Goal: Information Seeking & Learning: Understand process/instructions

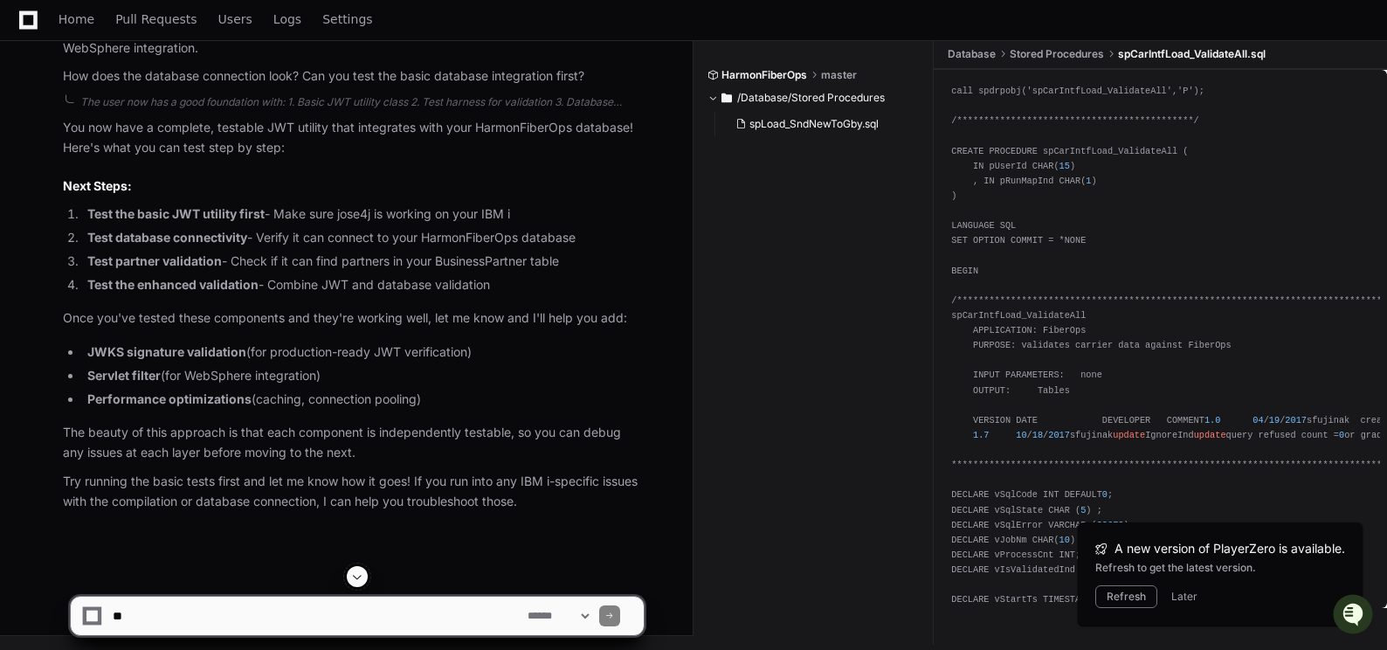
scroll to position [35437, 0]
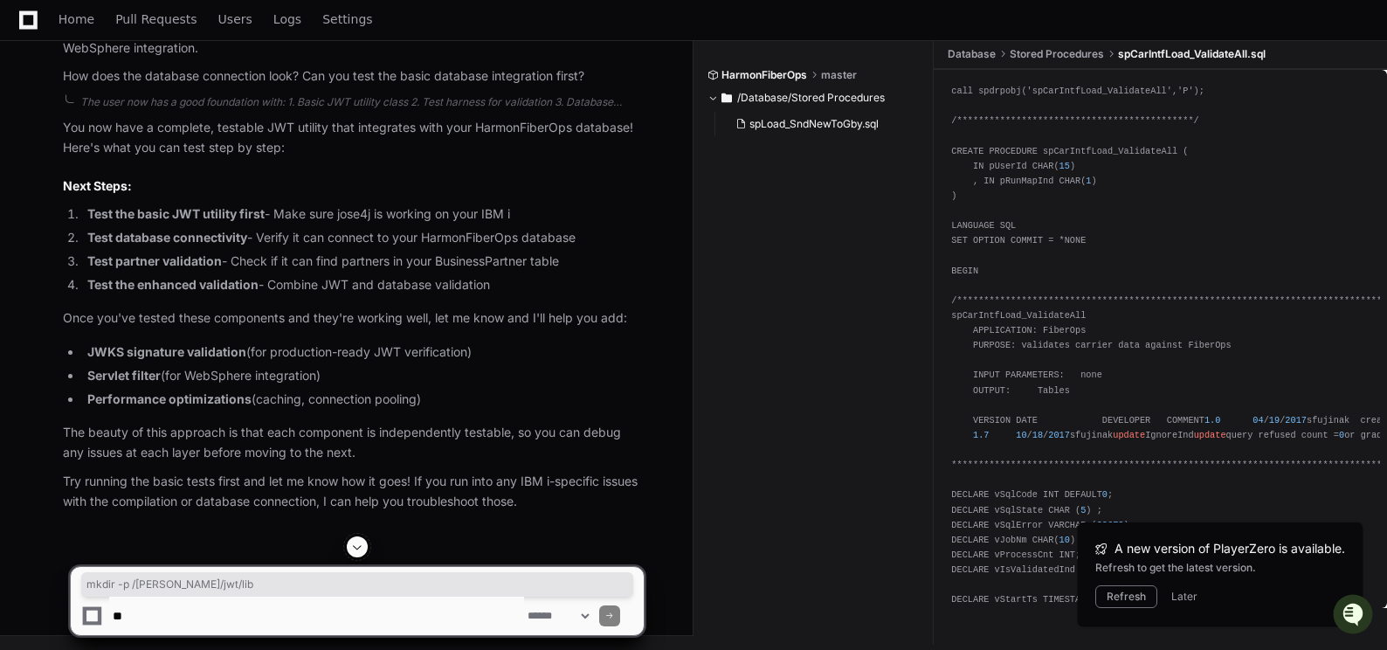
drag, startPoint x: 71, startPoint y: 325, endPoint x: 197, endPoint y: 328, distance: 126.7
copy div "mkdir -p /[PERSON_NAME]/jwt/lib"
drag, startPoint x: 1112, startPoint y: 596, endPoint x: 222, endPoint y: 469, distance: 899.1
click at [1112, 596] on button "Refresh" at bounding box center [1126, 596] width 62 height 23
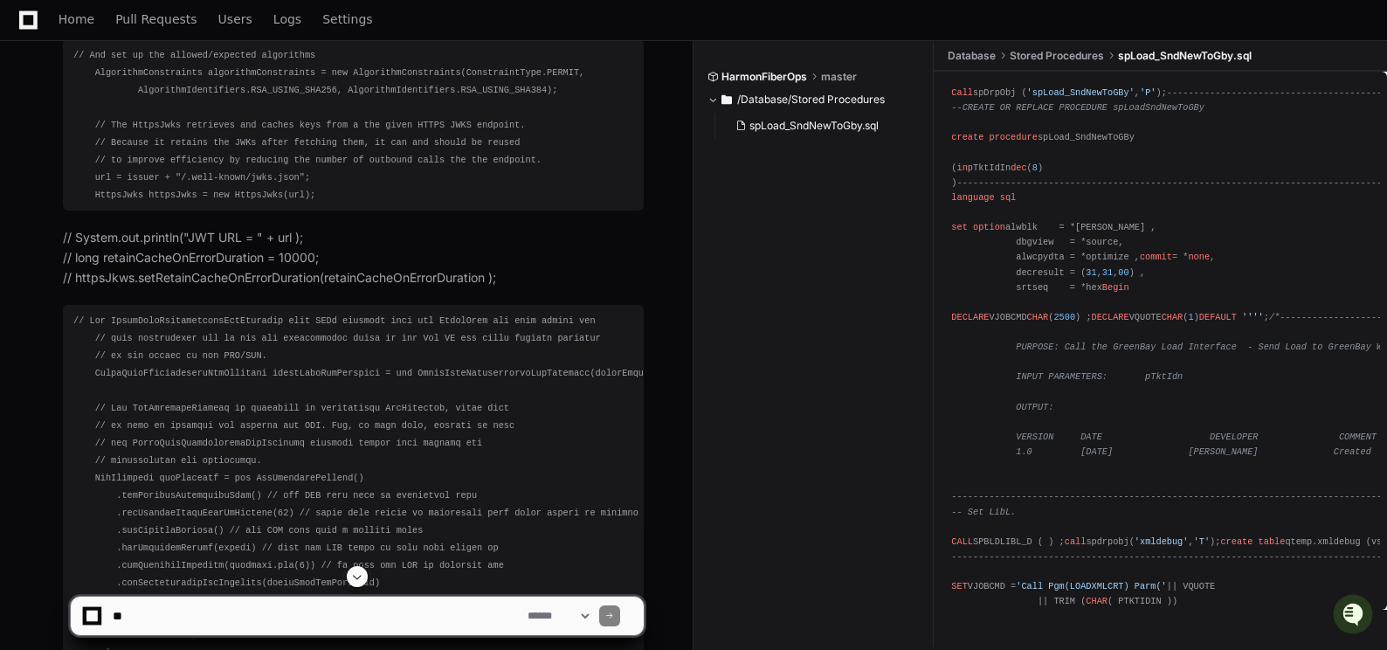
scroll to position [6112, 0]
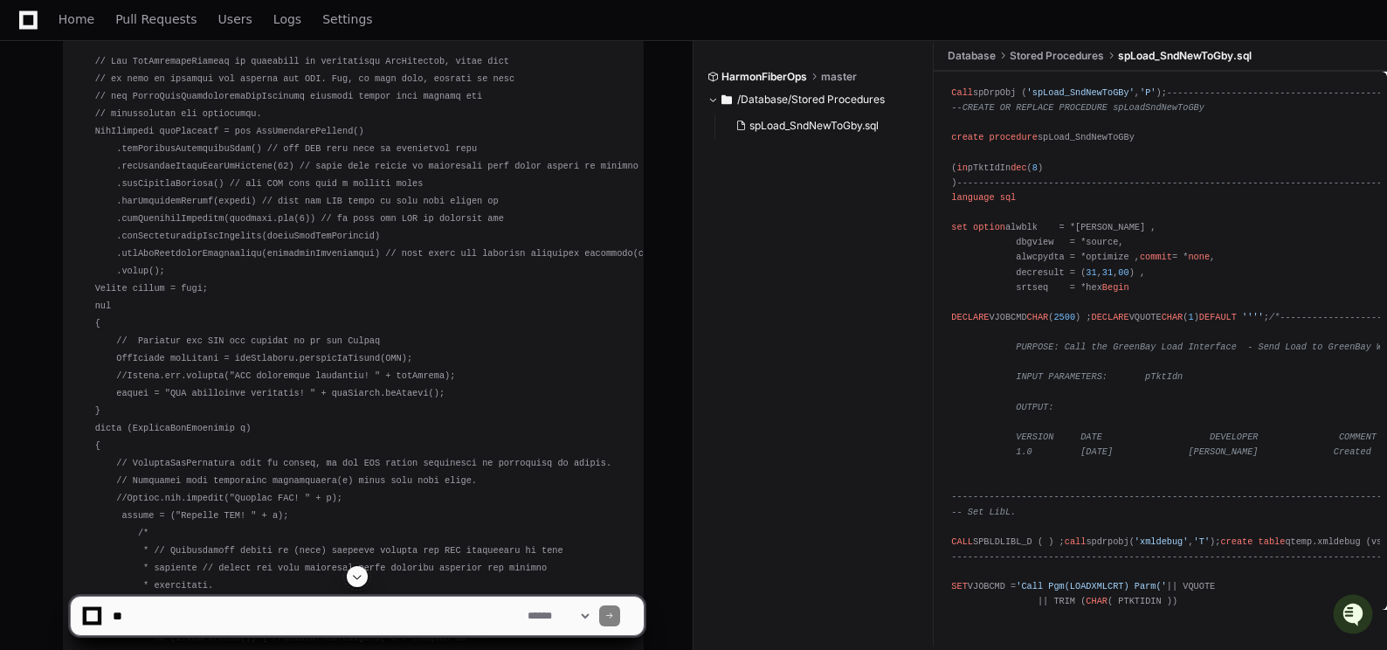
click at [356, 574] on span at bounding box center [357, 577] width 14 height 14
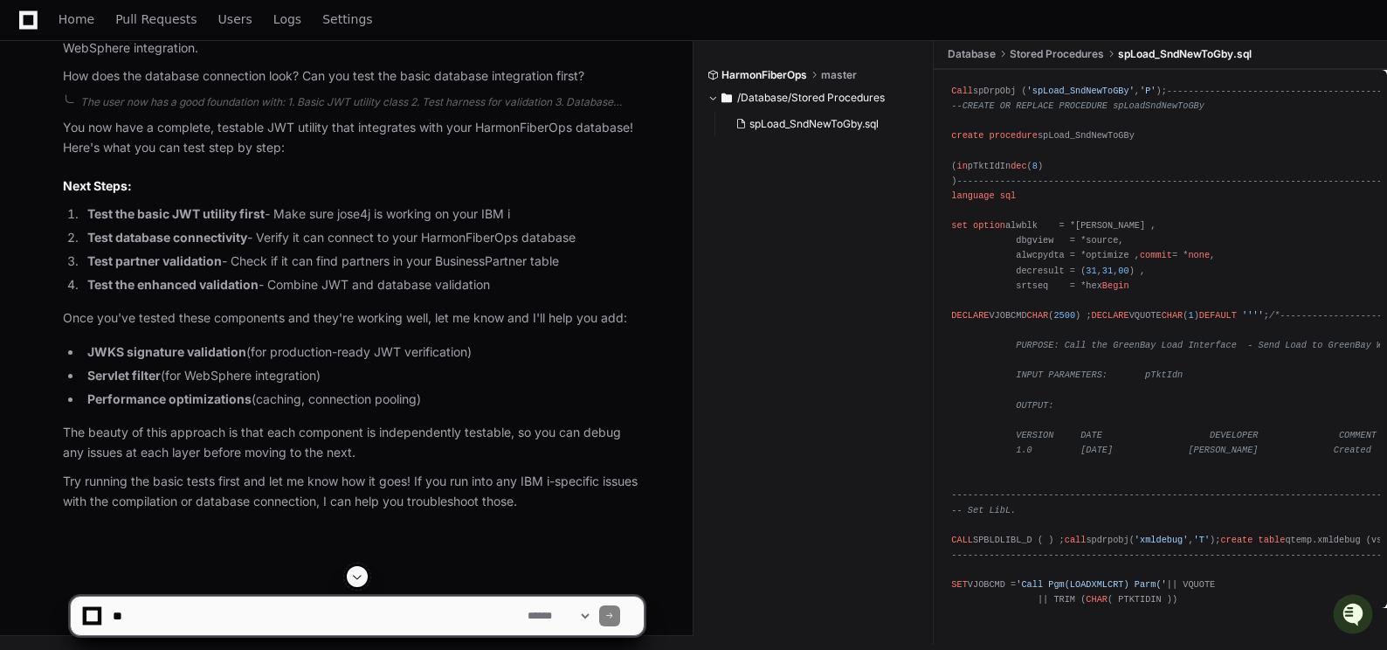
scroll to position [48454, 0]
click at [360, 575] on span at bounding box center [357, 577] width 14 height 14
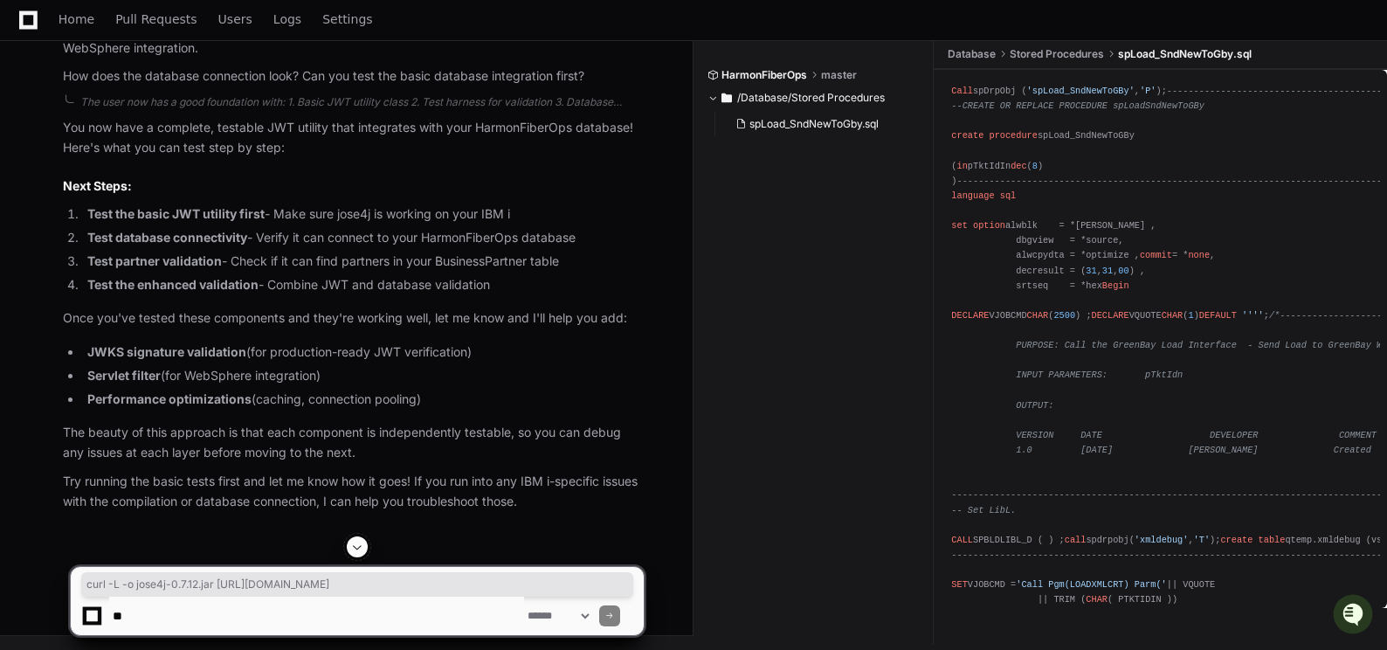
drag, startPoint x: 74, startPoint y: 430, endPoint x: 611, endPoint y: 427, distance: 536.4
drag, startPoint x: 74, startPoint y: 163, endPoint x: 616, endPoint y: 166, distance: 541.6
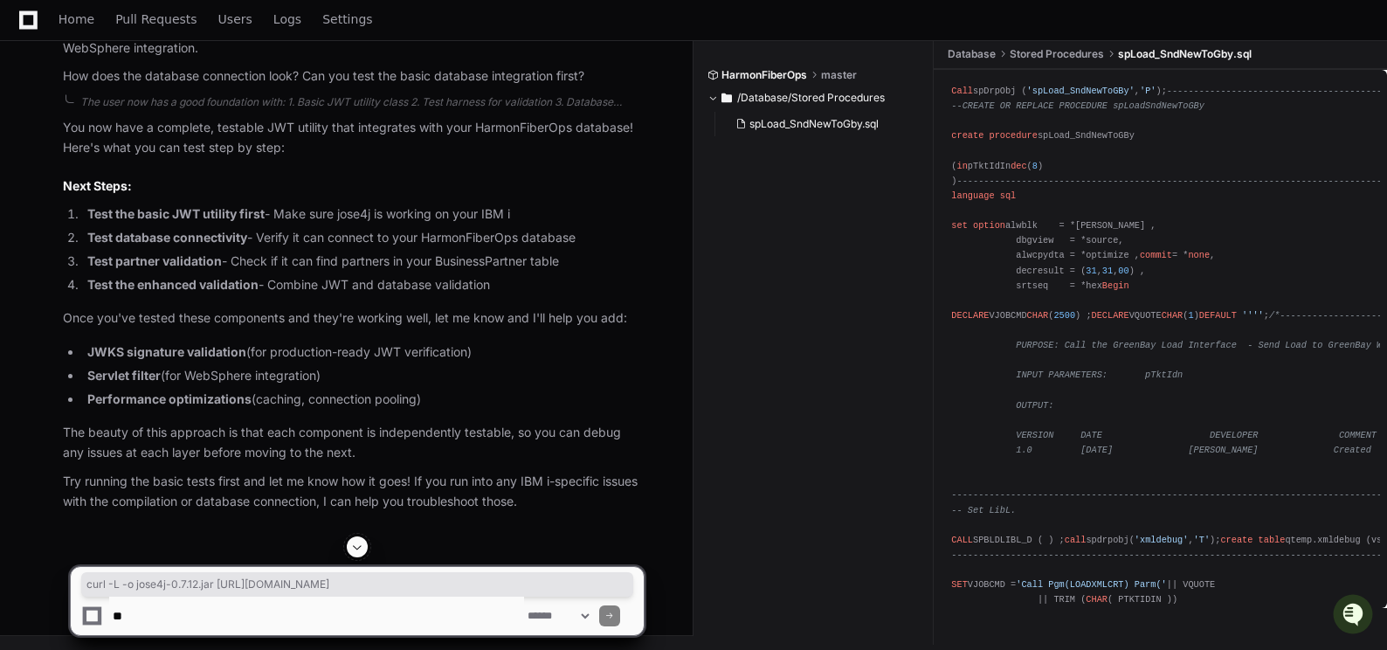
copy div "curl -L -o jose4j-0.7.12.jar https://repo1.maven.org/maven2/org/bitbucket/b_c/j…"
click at [209, 613] on textarea at bounding box center [316, 616] width 415 height 38
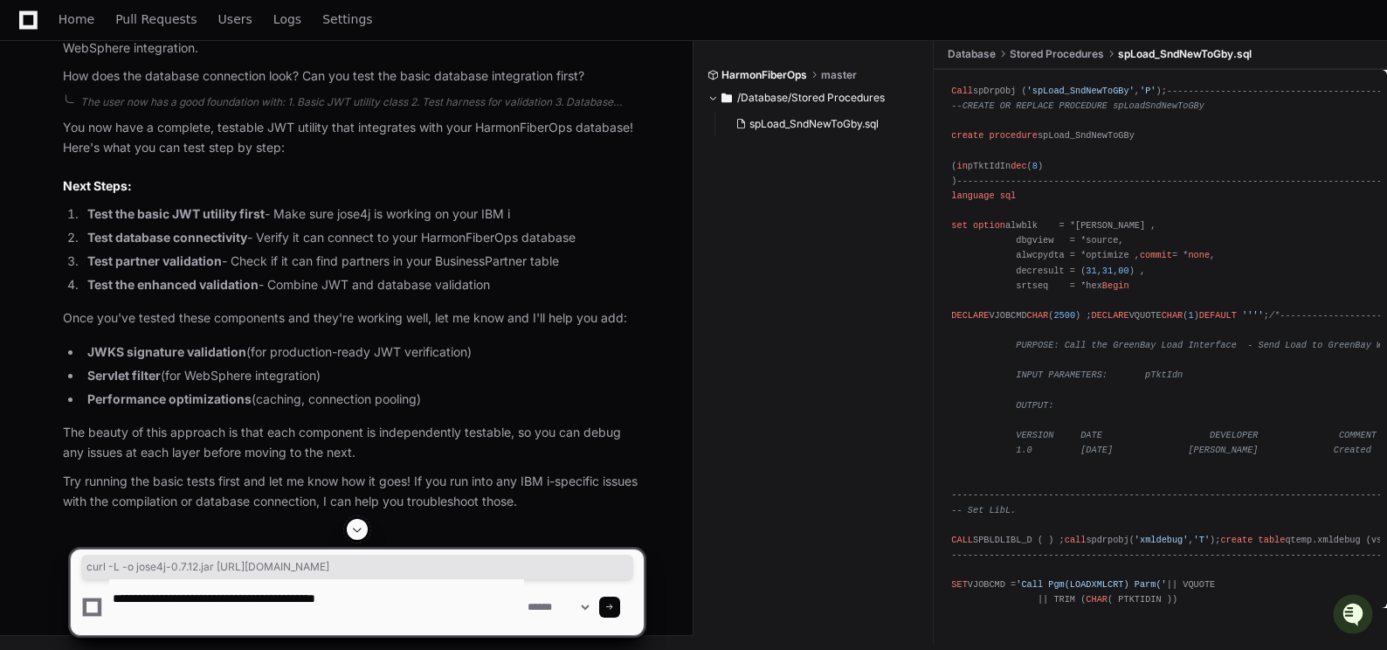
paste textarea "**********"
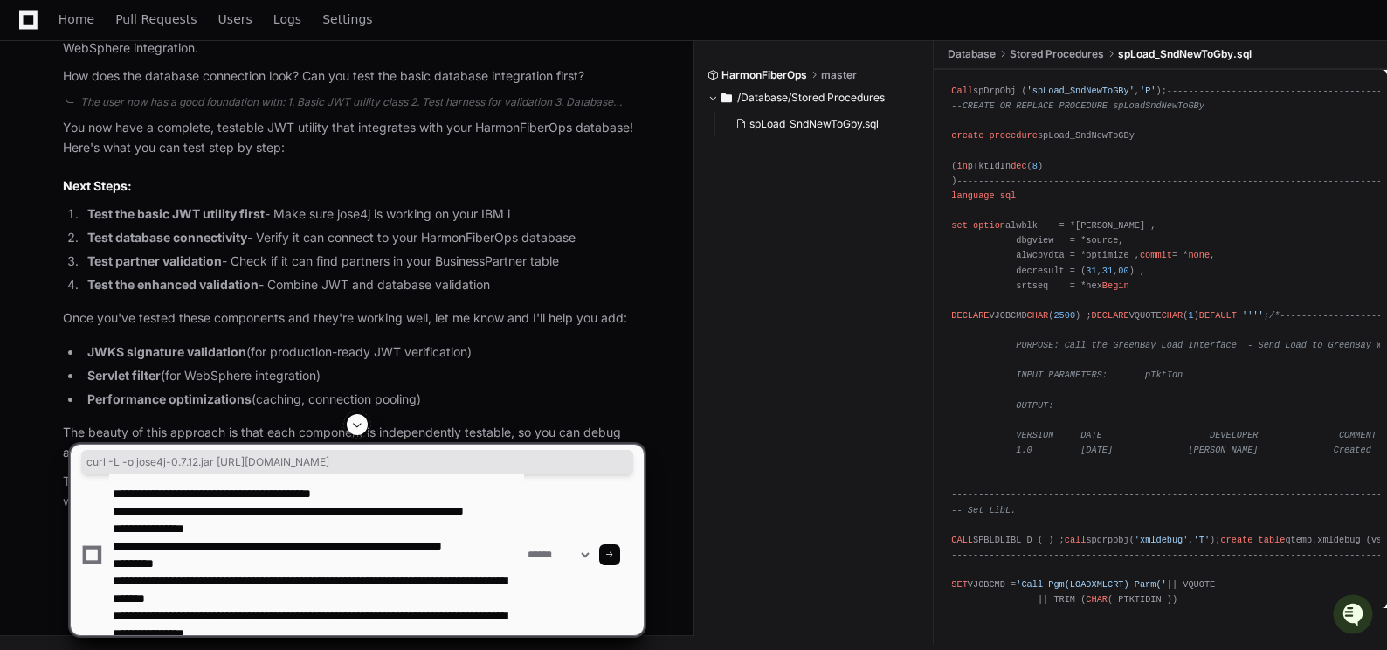
scroll to position [58, 0]
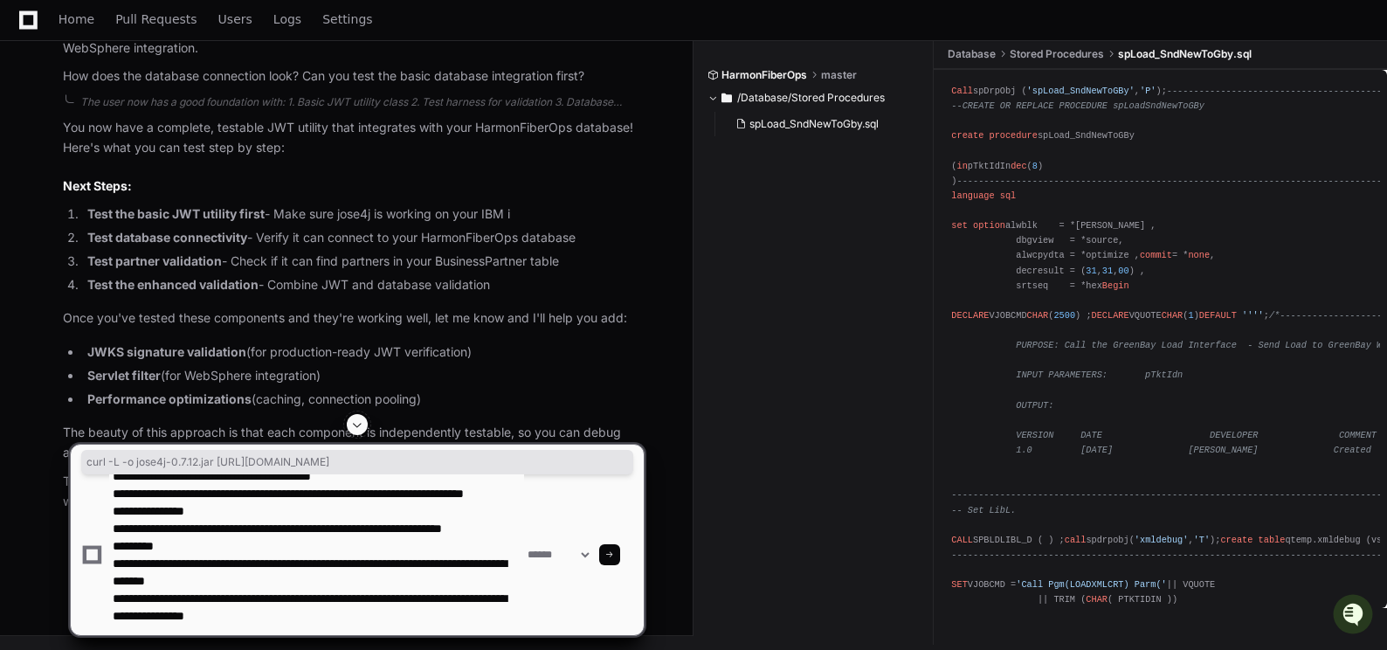
type textarea "**********"
click at [614, 554] on span at bounding box center [609, 554] width 9 height 9
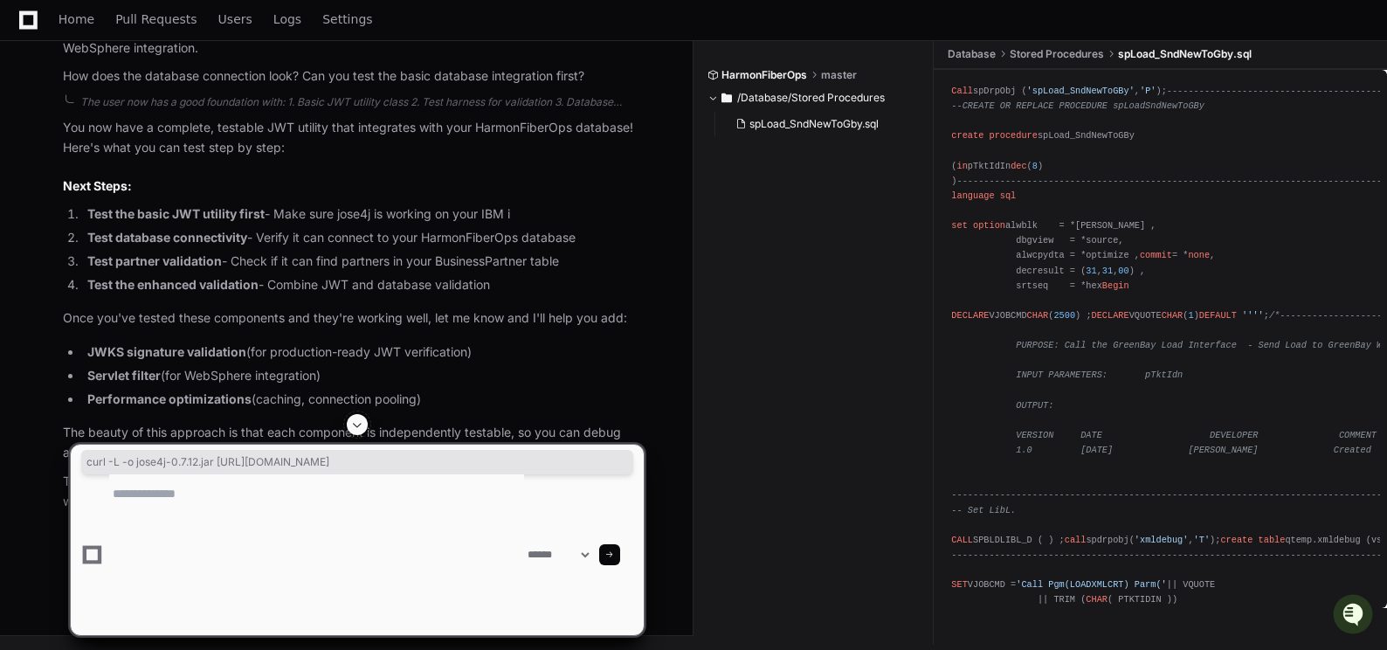
scroll to position [0, 0]
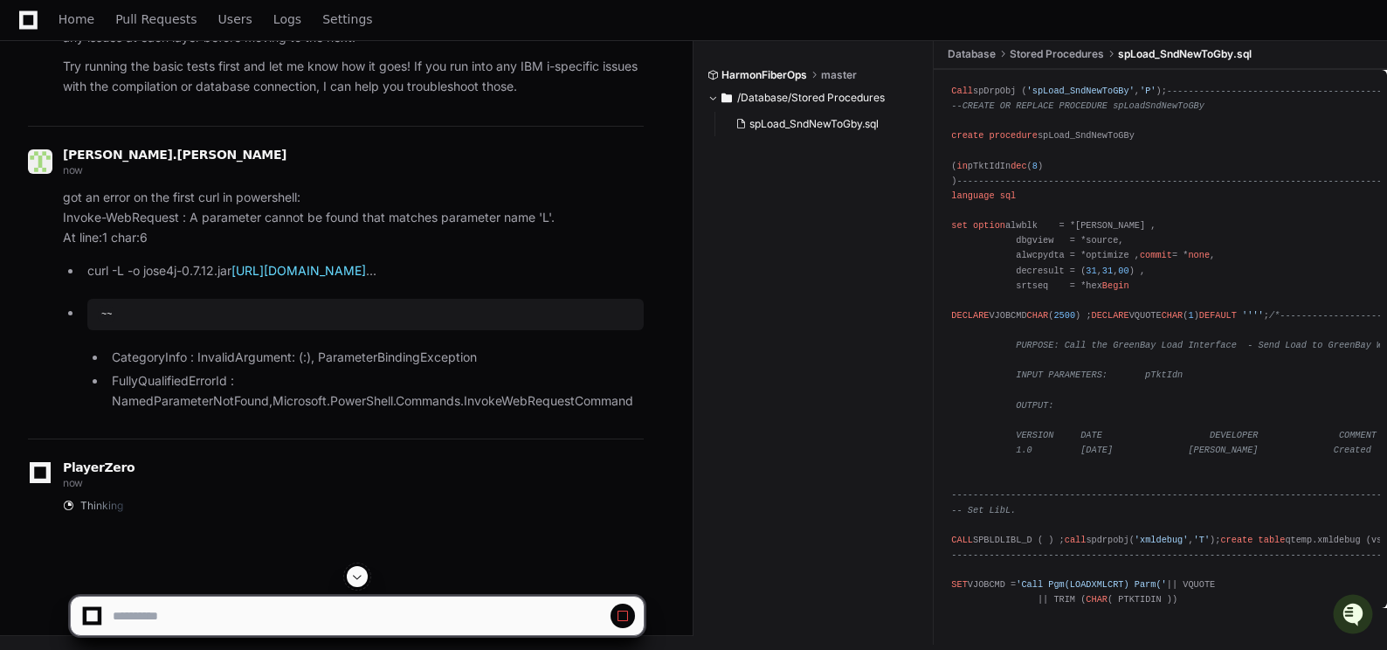
click at [360, 569] on button at bounding box center [357, 576] width 21 height 21
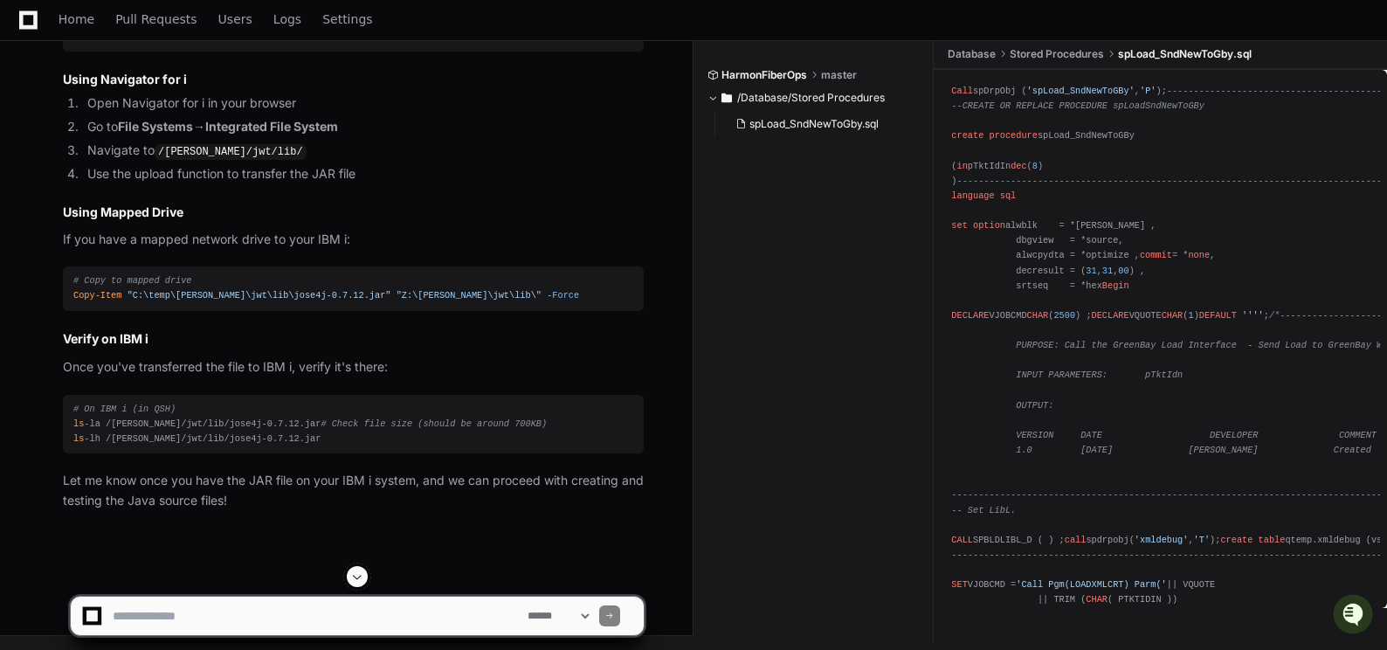
scroll to position [50792, 0]
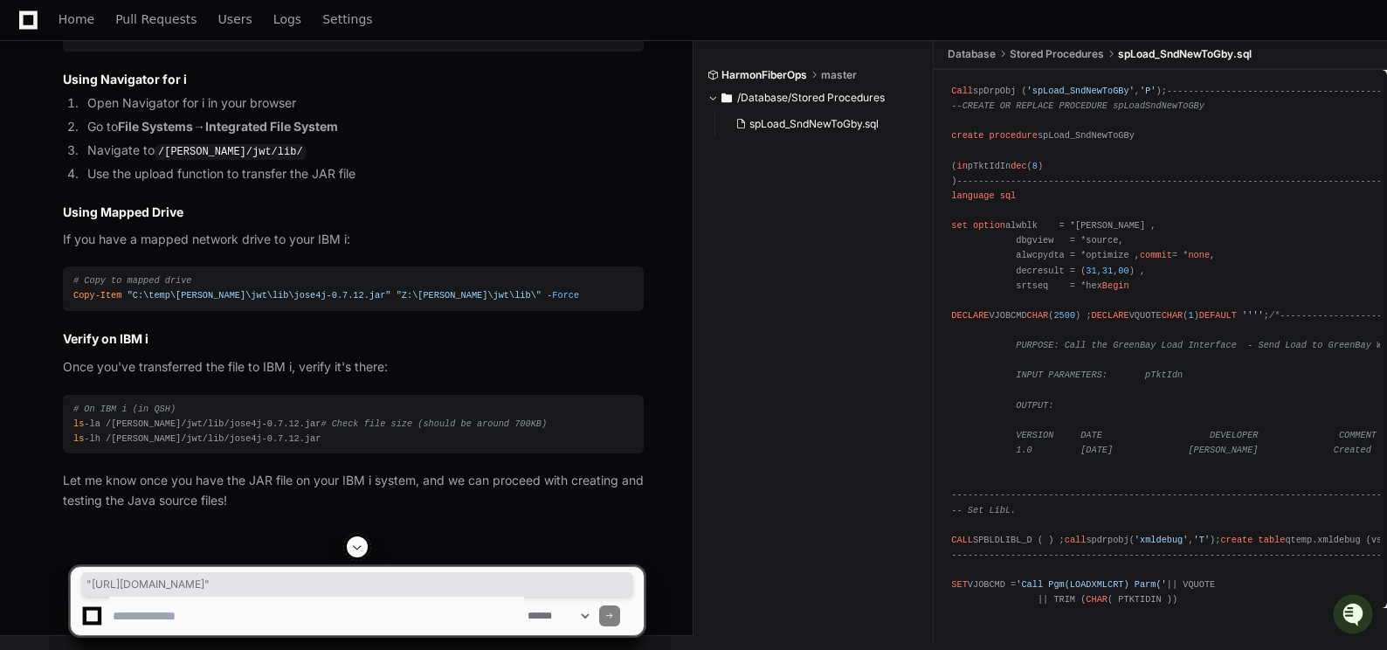
drag, startPoint x: 109, startPoint y: 460, endPoint x: 516, endPoint y: 462, distance: 407.1
copy span ""https://repo1.maven.org/maven2/org/bitbucket/b_c/jose4j/0.7.12/jose4j-0.7.12.j…"
click at [135, 621] on textarea at bounding box center [316, 616] width 415 height 38
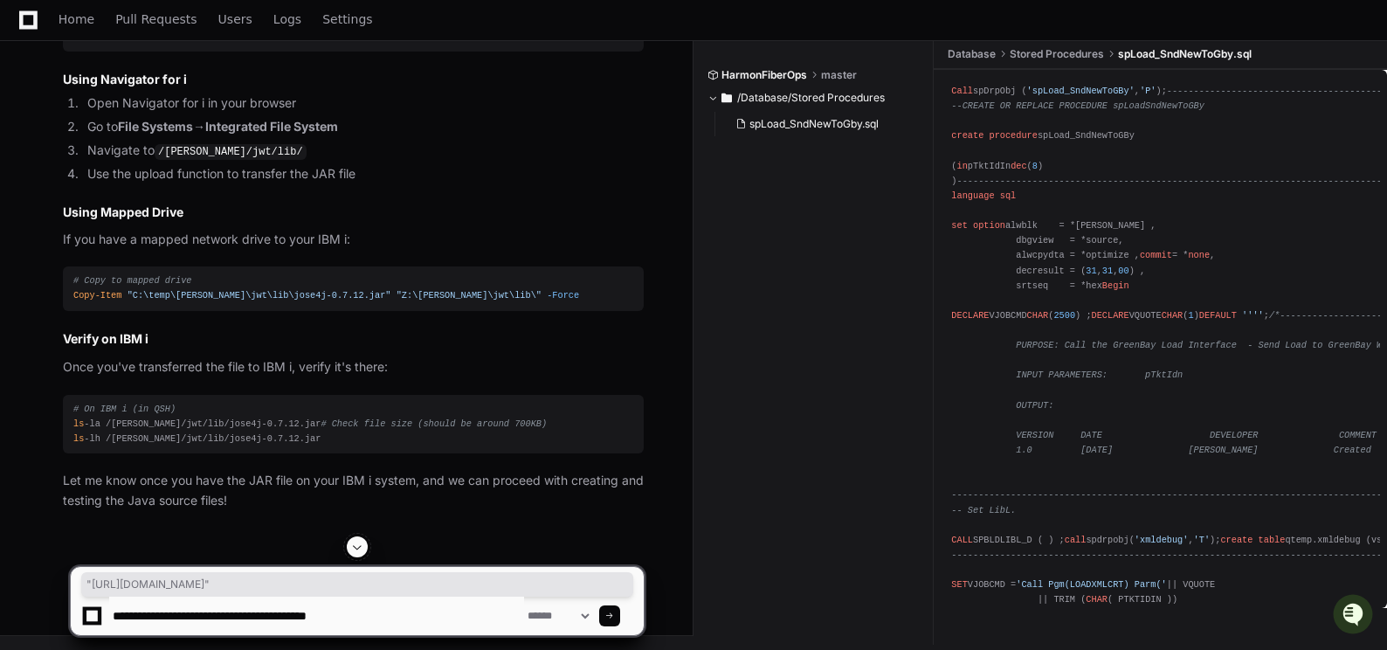
type textarea "**********"
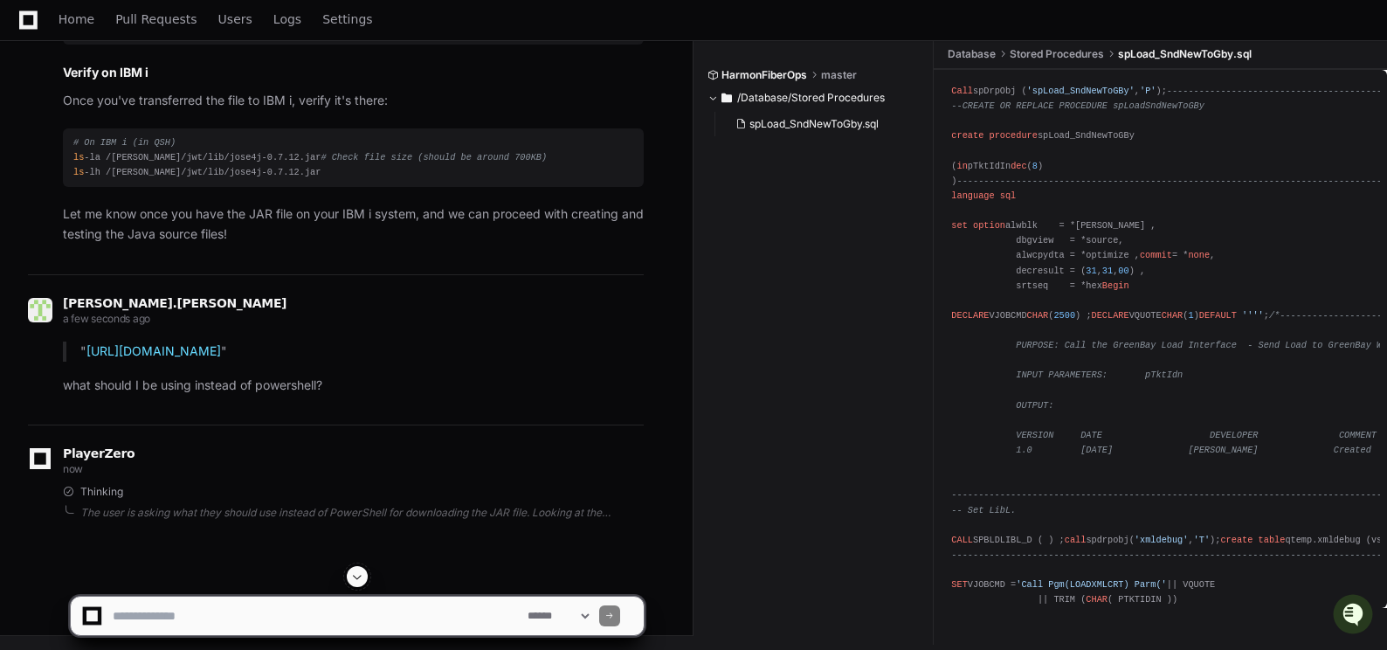
click at [364, 570] on span at bounding box center [357, 577] width 14 height 14
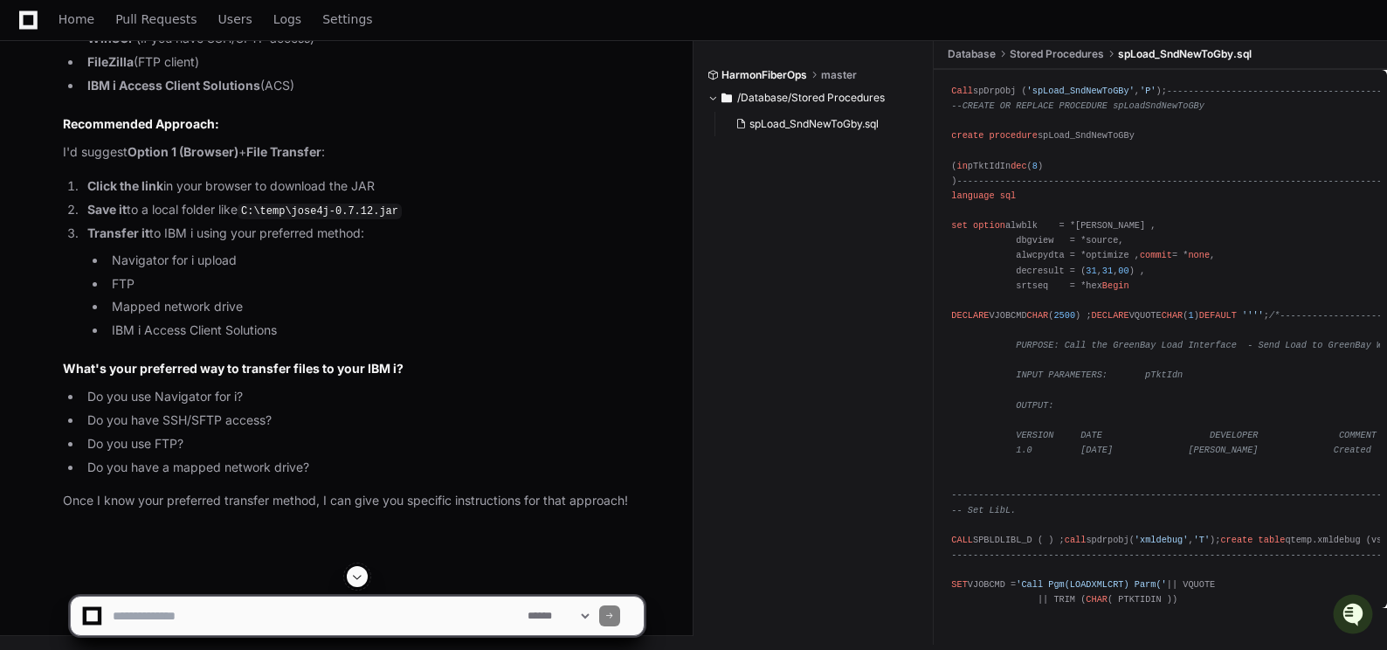
scroll to position [53583, 0]
click at [126, 614] on textarea at bounding box center [316, 616] width 415 height 38
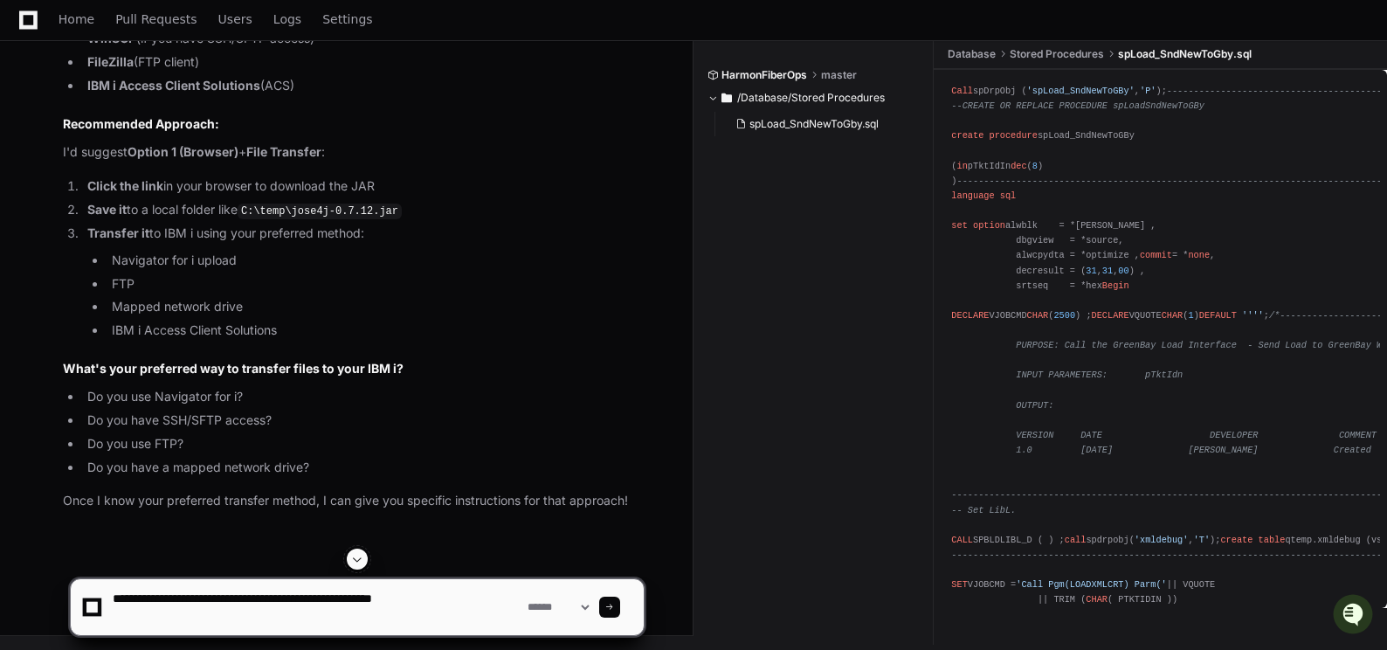
click at [463, 608] on textarea at bounding box center [316, 607] width 415 height 56
click at [450, 598] on textarea at bounding box center [316, 607] width 415 height 56
paste textarea "**********"
type textarea "**********"
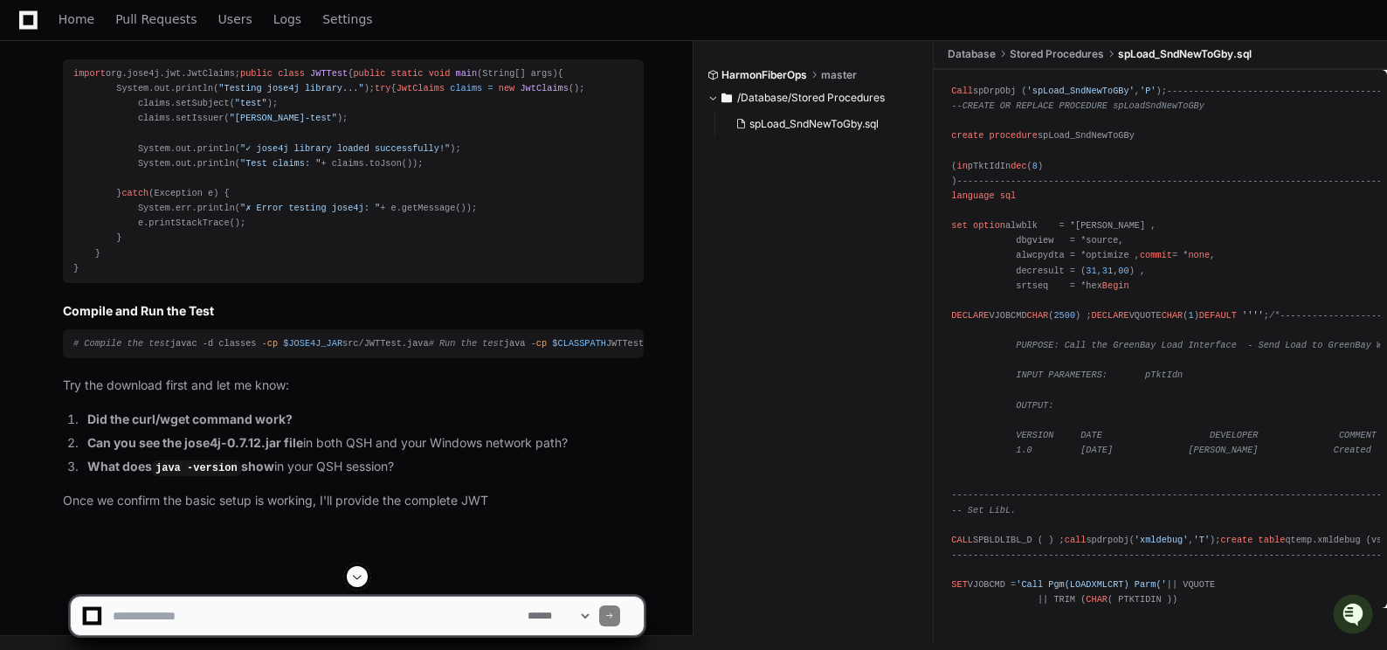
scroll to position [54892, 0]
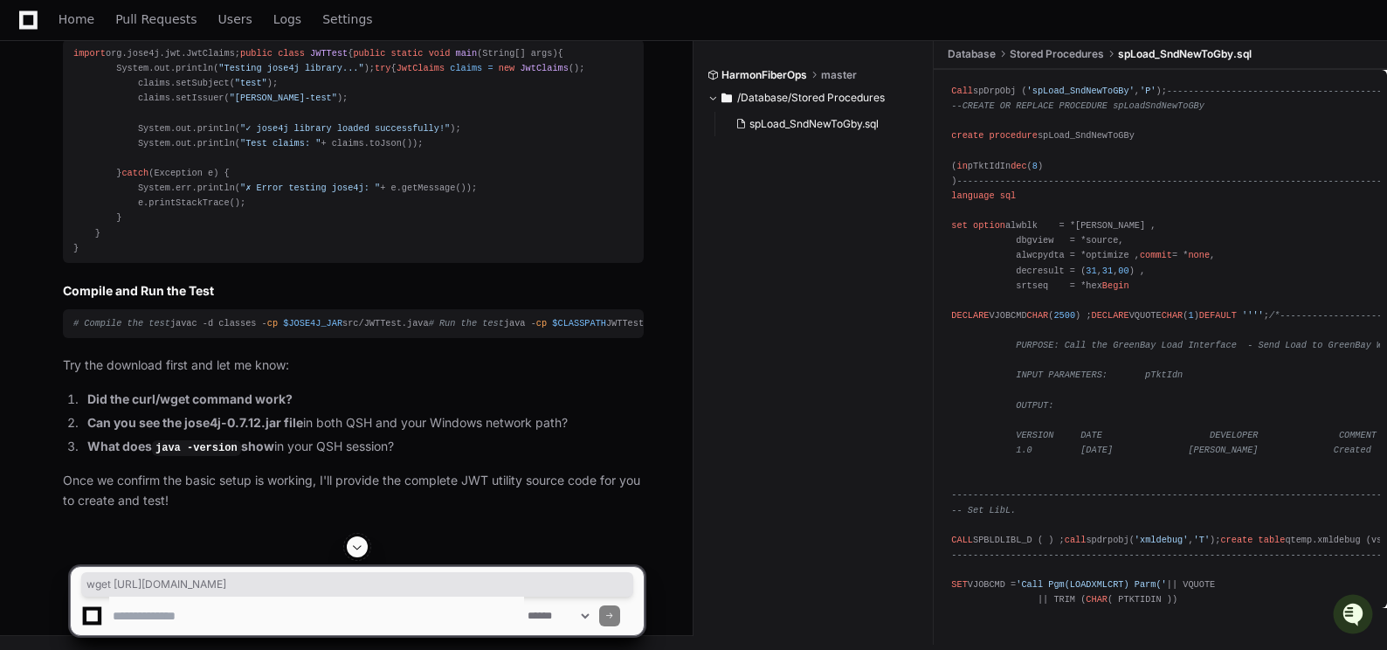
drag, startPoint x: 112, startPoint y: 476, endPoint x: 519, endPoint y: 478, distance: 407.1
copy div "wget https://repo1.maven.org/maven2/org/bitbucket/b_c/jose4j/0.7.12/jose4j-0.7.…"
click at [135, 612] on textarea at bounding box center [316, 616] width 415 height 38
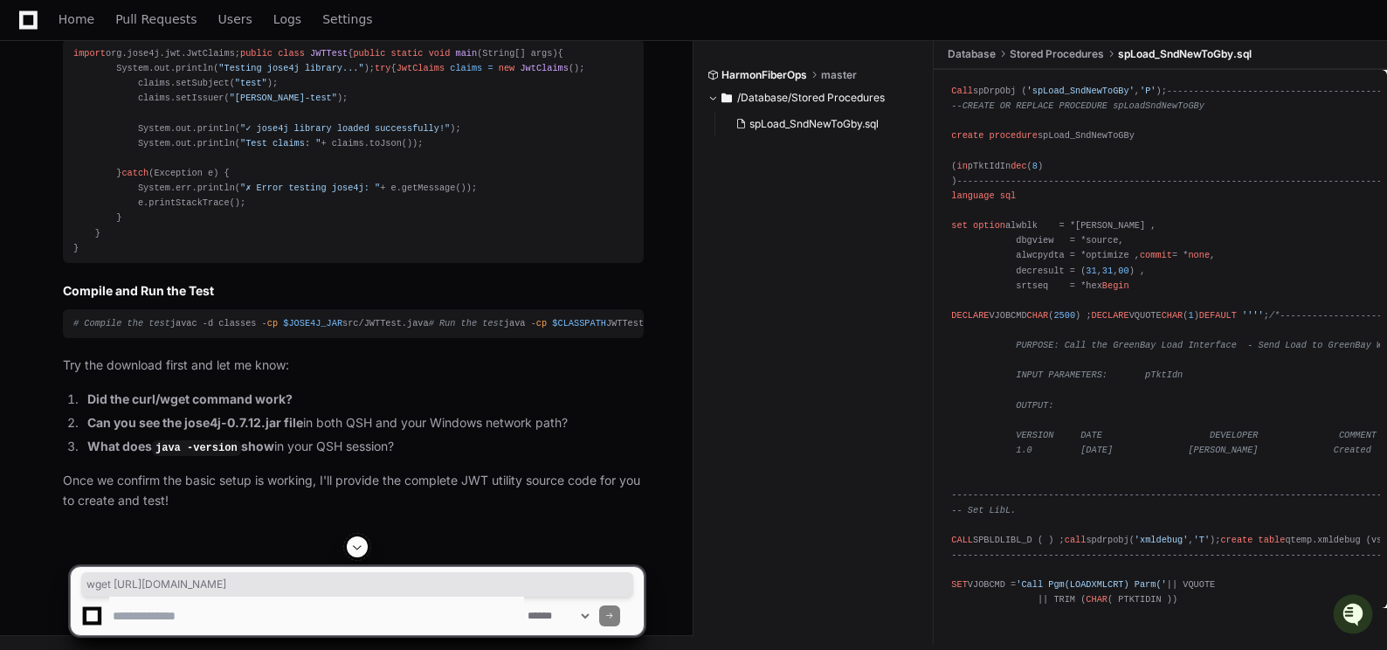
paste textarea "**********"
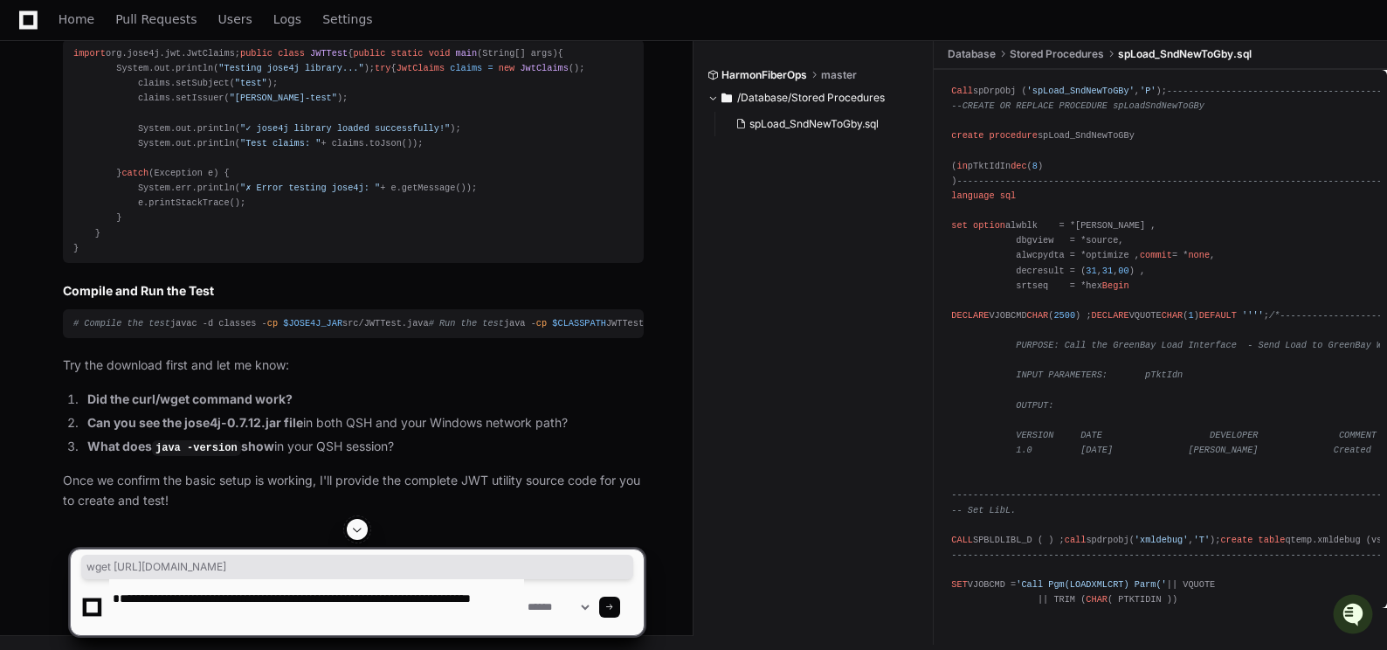
type textarea "**********"
click at [614, 605] on span at bounding box center [609, 607] width 9 height 9
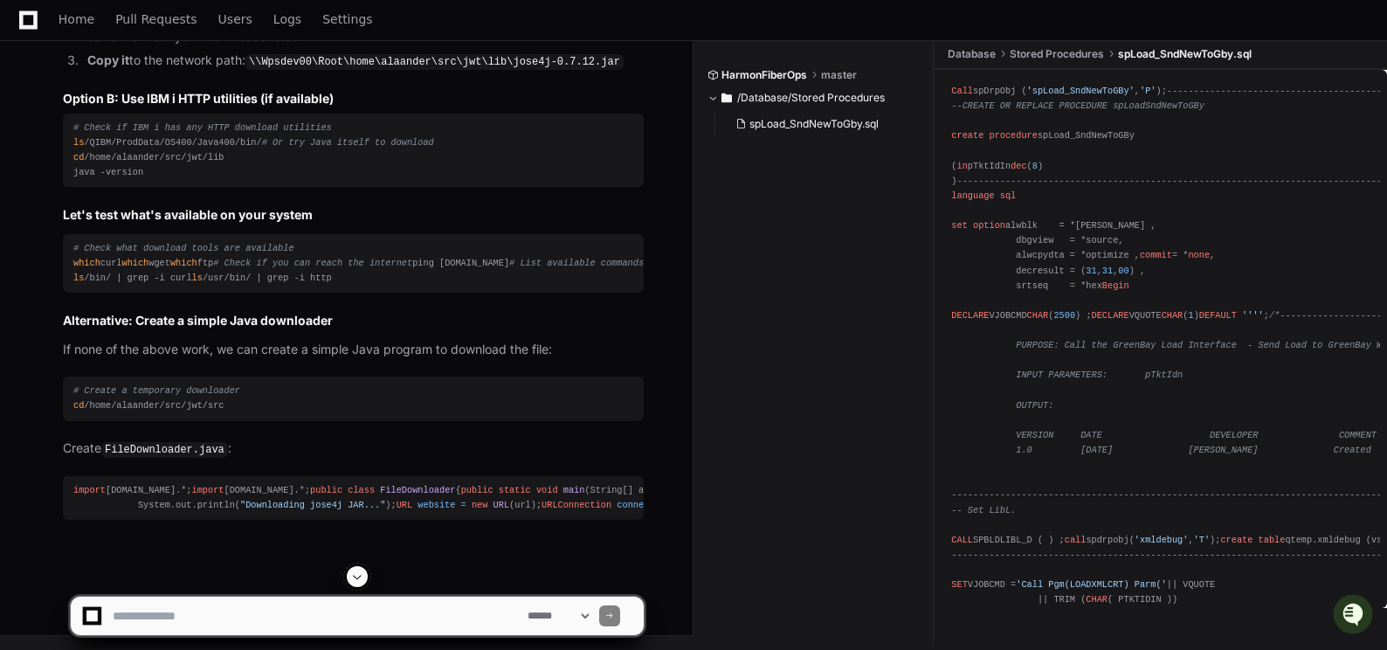
scroll to position [56976, 0]
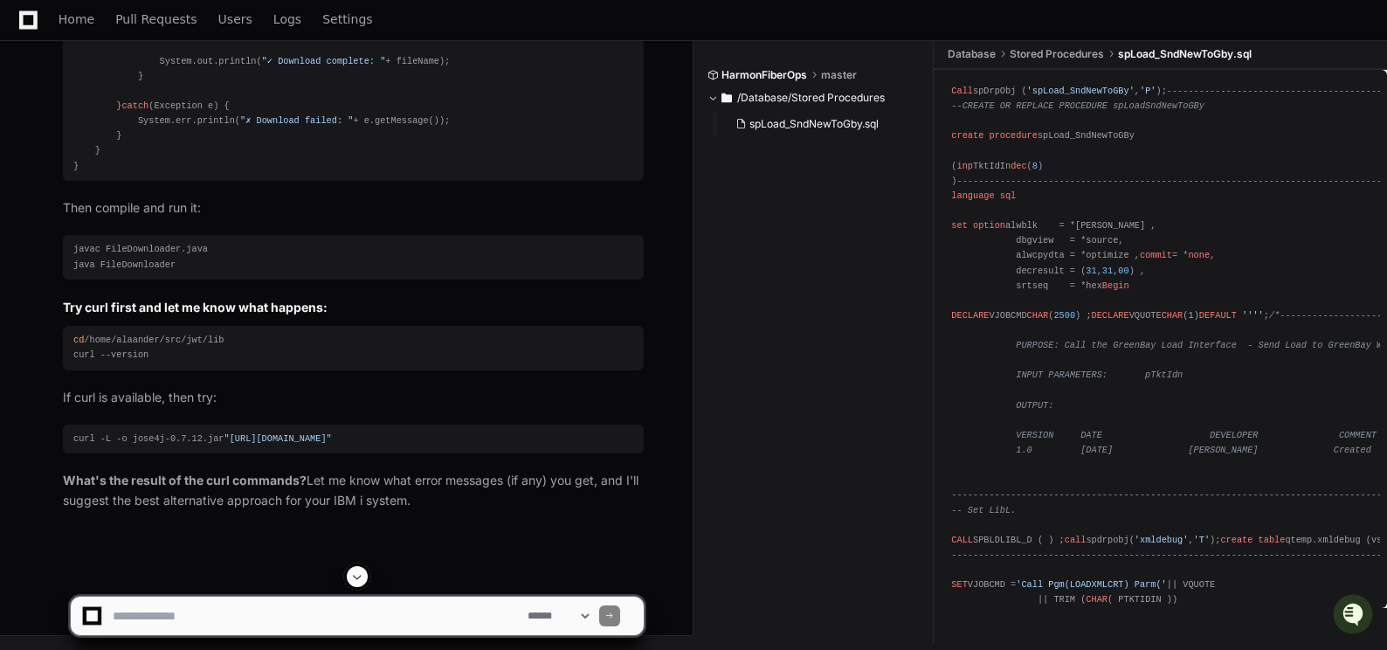
click at [183, 616] on textarea at bounding box center [316, 616] width 415 height 38
paste textarea "**********"
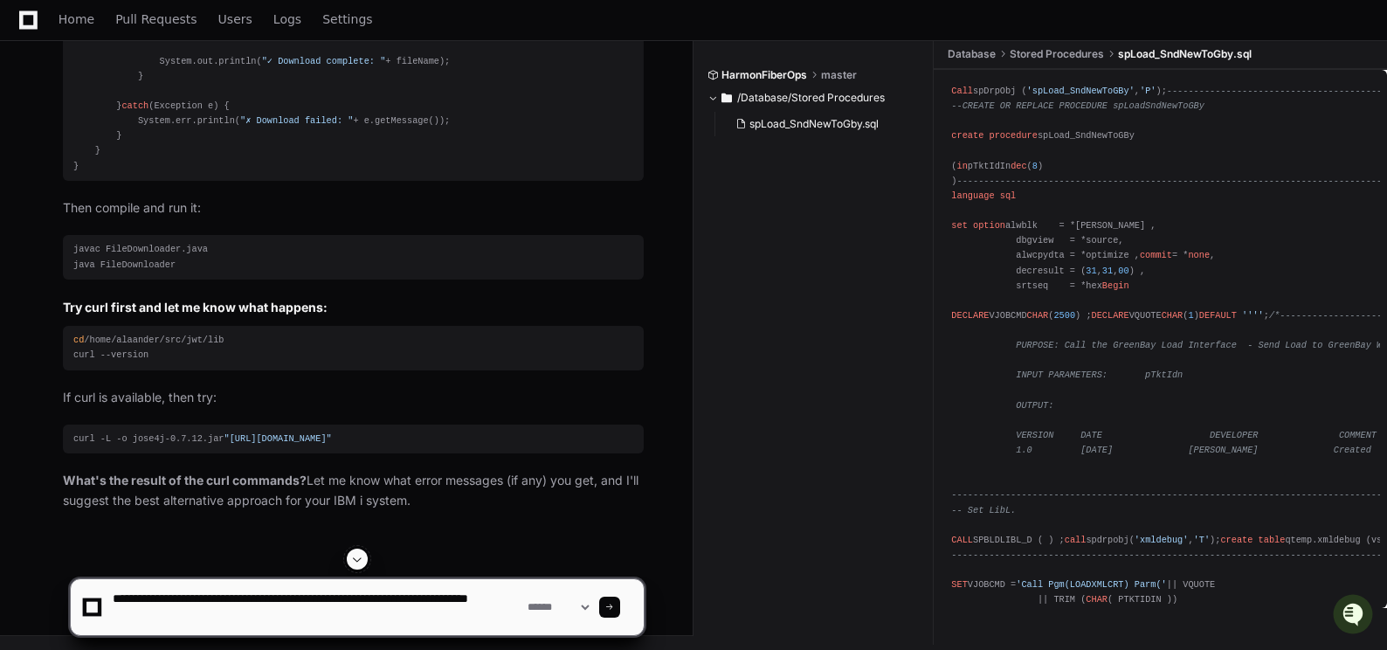
type textarea "**********"
click at [620, 601] on div at bounding box center [609, 607] width 21 height 21
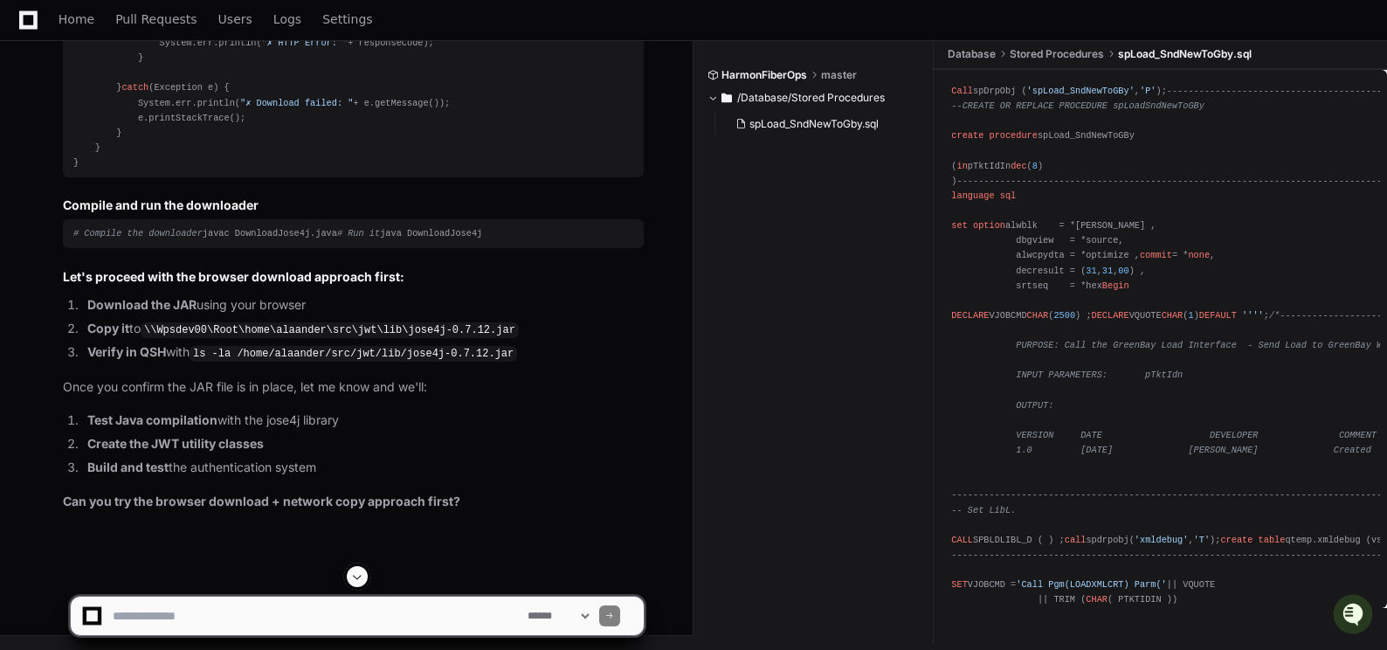
scroll to position [60414, 0]
click at [353, 572] on span at bounding box center [357, 577] width 14 height 14
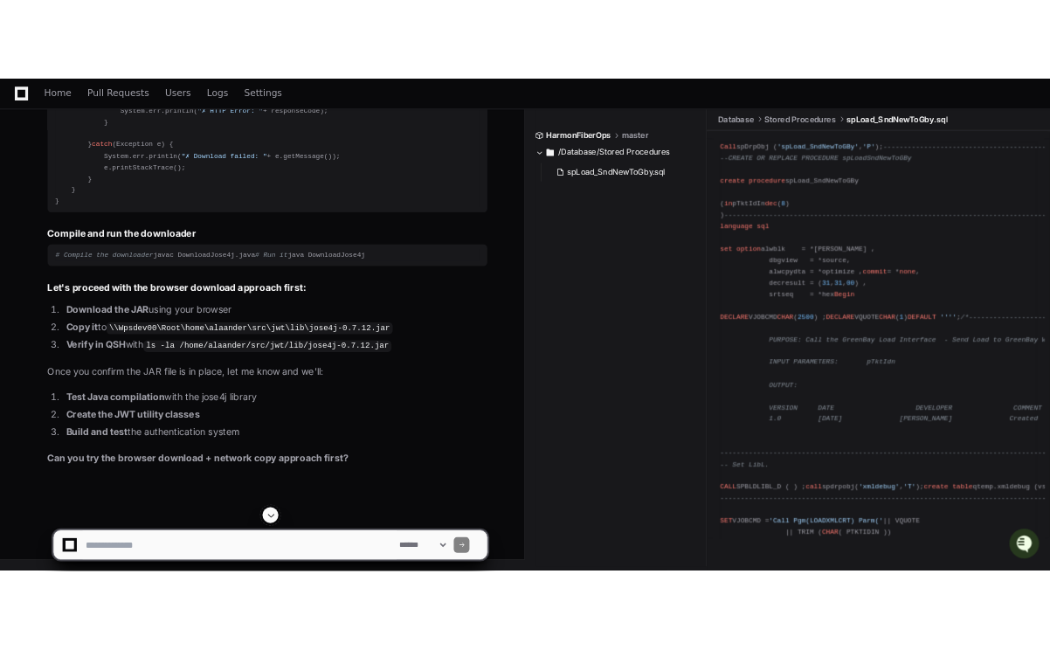
scroll to position [59071, 0]
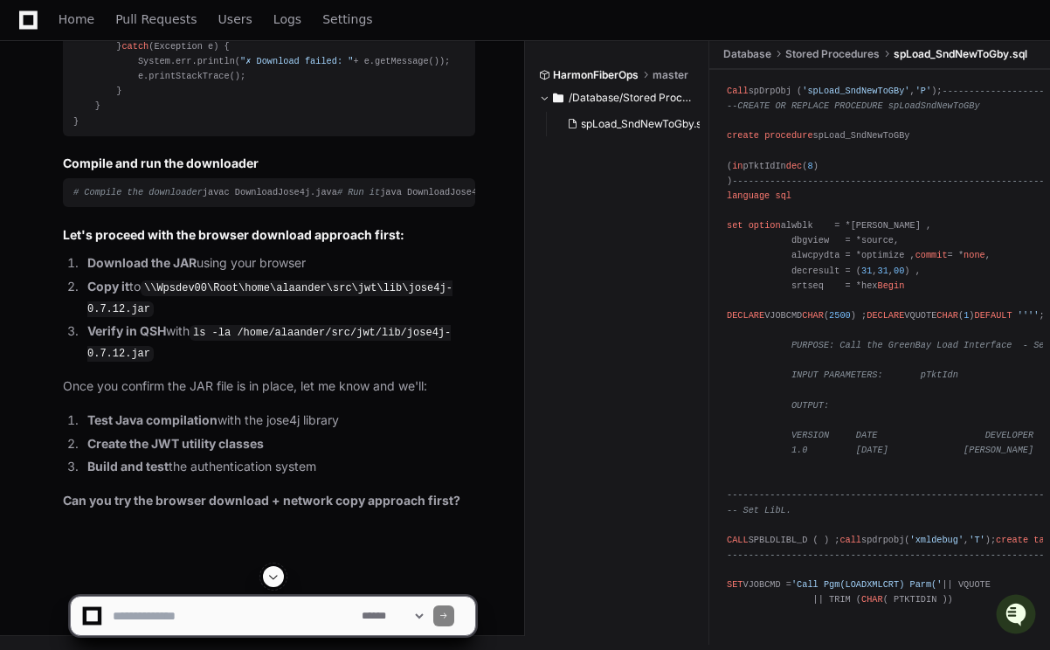
scroll to position [59158, 0]
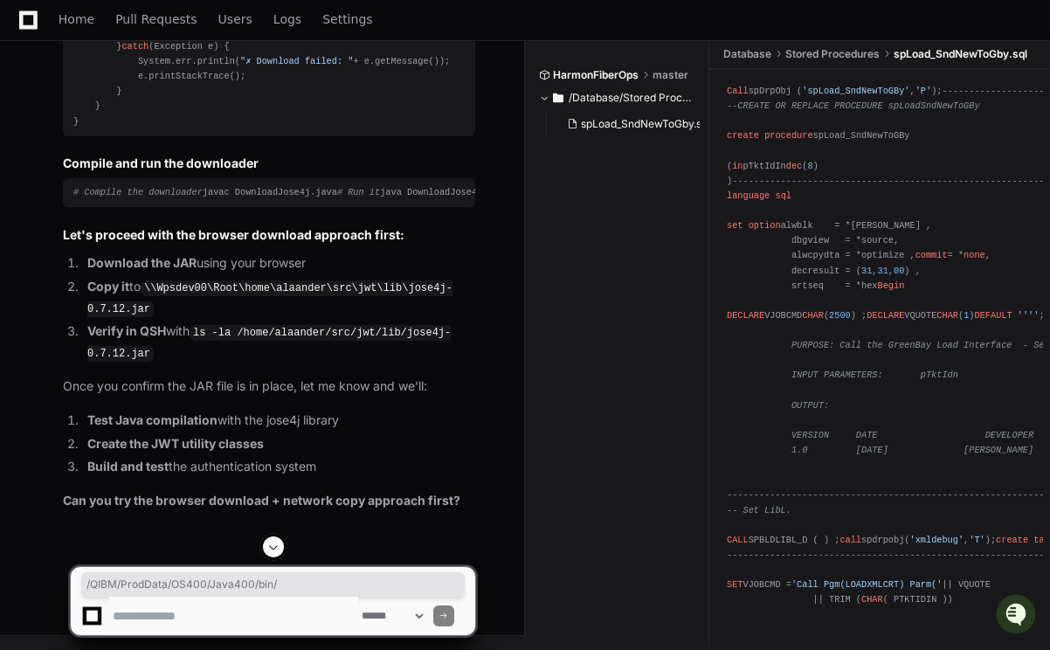
drag, startPoint x: 88, startPoint y: 330, endPoint x: 273, endPoint y: 326, distance: 185.2
copy div "/QIBM/ProdData/OS400/Java400/bin/"
click at [155, 623] on textarea at bounding box center [233, 616] width 249 height 38
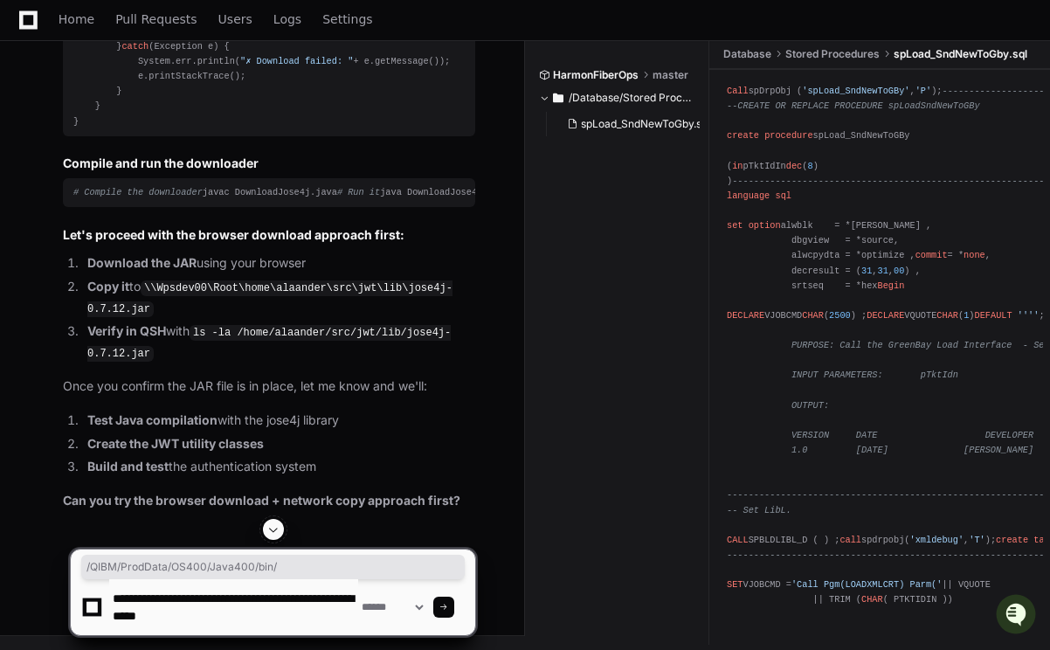
type textarea "**********"
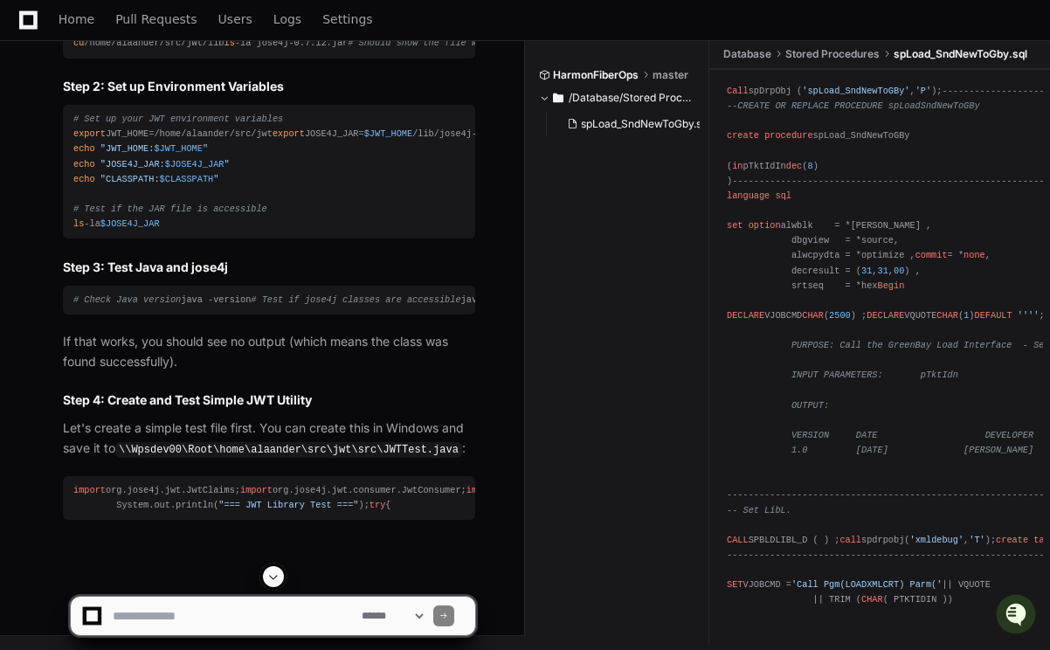
scroll to position [62992, 0]
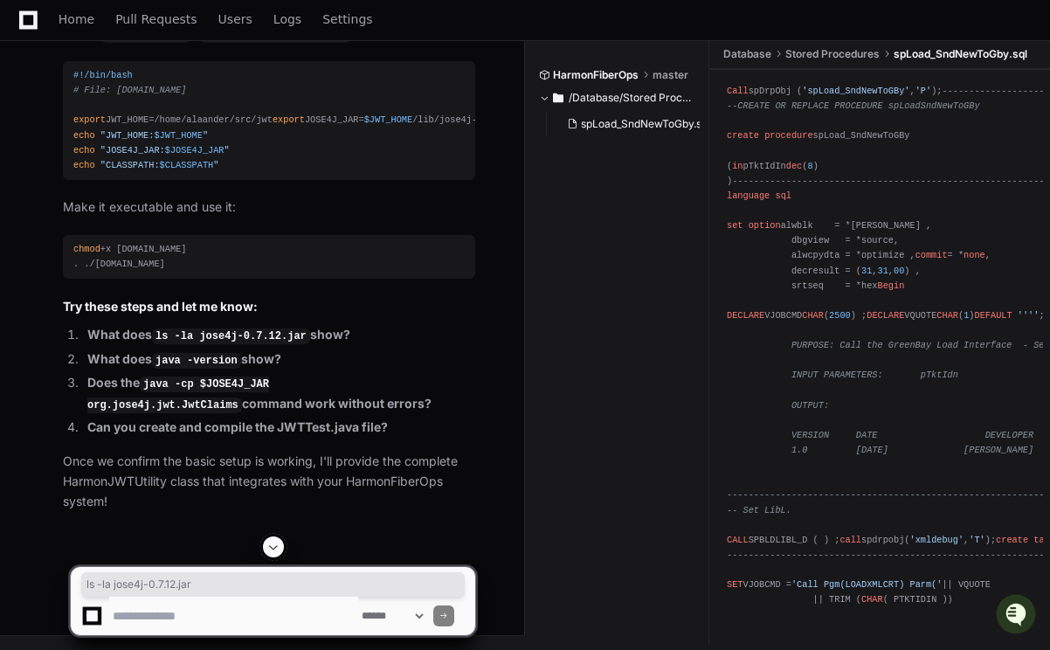
drag, startPoint x: 74, startPoint y: 413, endPoint x: 202, endPoint y: 412, distance: 127.5
copy div "ls -la jose4j-0.7.12.jar"
drag, startPoint x: 74, startPoint y: 358, endPoint x: 264, endPoint y: 356, distance: 189.6
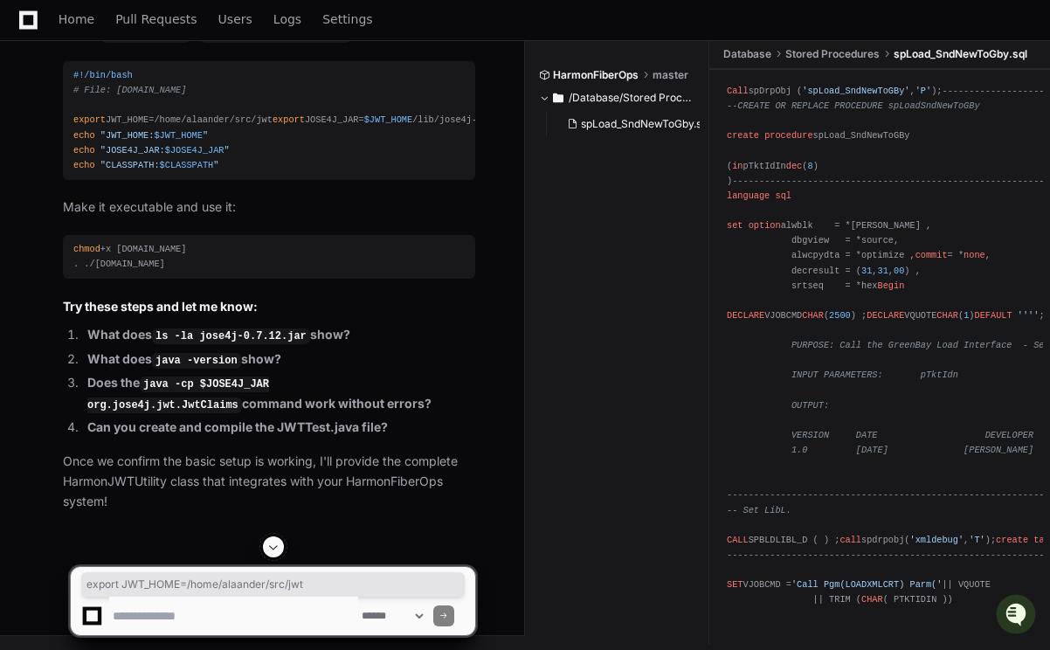
copy div "export JWT_HOME=/home/alaander/src/jwt"
drag, startPoint x: 72, startPoint y: 373, endPoint x: 315, endPoint y: 371, distance: 243.7
copy div "export JOSE4J_JAR= $JWT_HOME /lib/jose4j-0.7.12.jar"
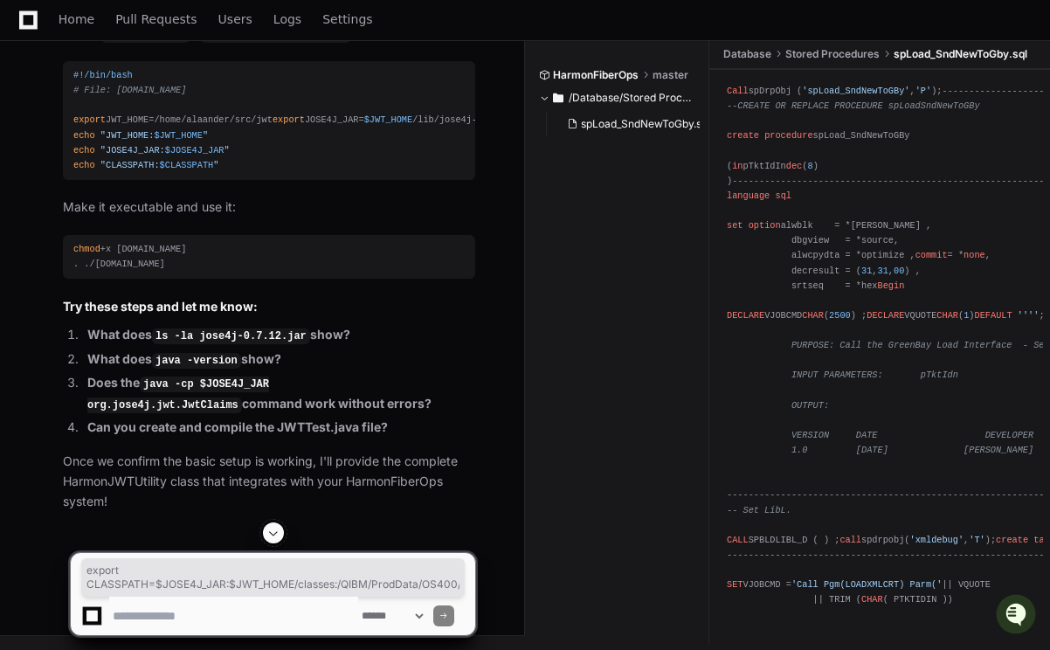
drag, startPoint x: 71, startPoint y: 388, endPoint x: 475, endPoint y: 383, distance: 404.5
copy div "export CLASSPATH= $JOSE4J_JAR : $JWT_HOME /classes:/QIBM/ProdData/OS400/Java400…"
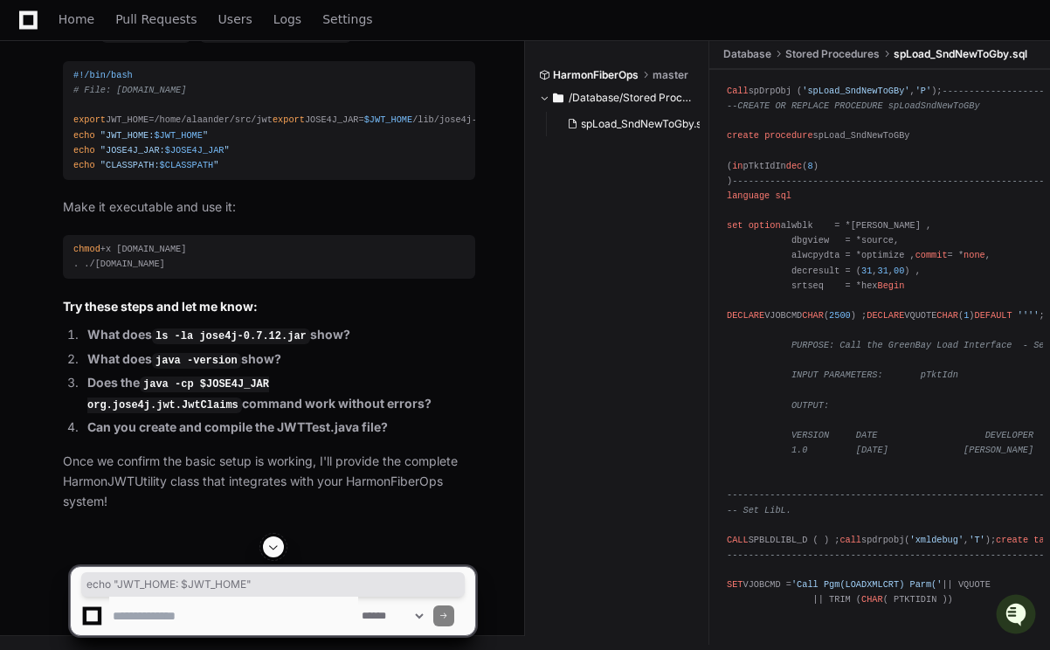
drag, startPoint x: 75, startPoint y: 432, endPoint x: 206, endPoint y: 426, distance: 131.1
copy div "echo "JWT_HOME: $JWT_HOME ""
drag, startPoint x: 73, startPoint y: 446, endPoint x: 222, endPoint y: 446, distance: 148.5
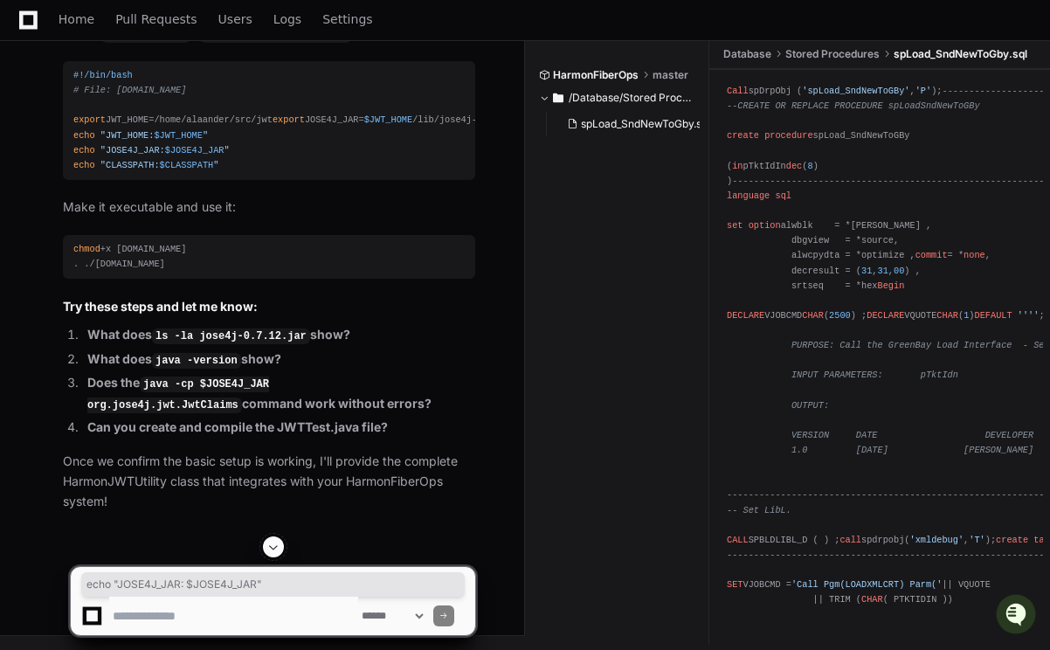
copy div "echo "JOSE4J_JAR: $JOSE4J_JAR ""
drag, startPoint x: 69, startPoint y: 462, endPoint x: 211, endPoint y: 460, distance: 142.4
drag, startPoint x: 71, startPoint y: 508, endPoint x: 170, endPoint y: 508, distance: 99.6
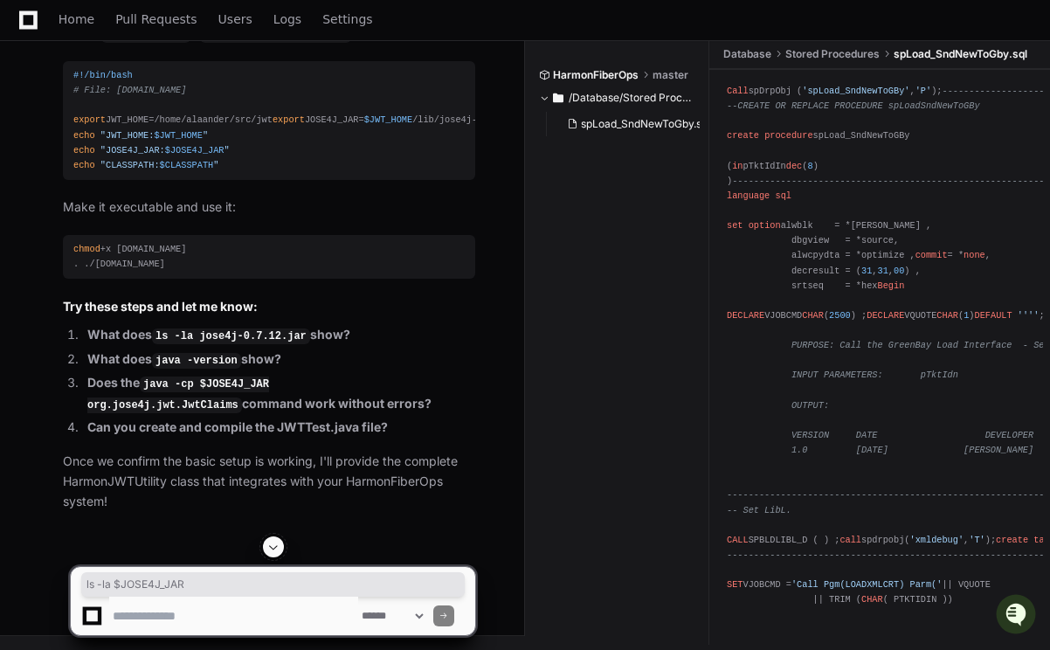
scroll to position [63516, 0]
drag, startPoint x: 73, startPoint y: 293, endPoint x: 303, endPoint y: 296, distance: 229.8
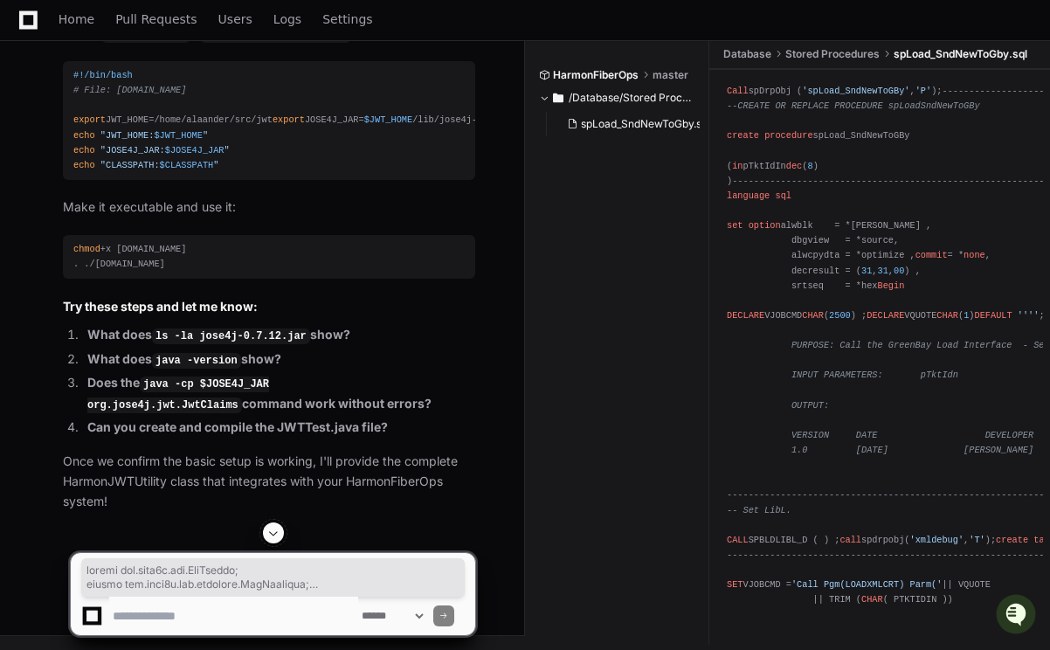
scroll to position [64215, 0]
drag, startPoint x: 75, startPoint y: 305, endPoint x: 231, endPoint y: 367, distance: 167.4
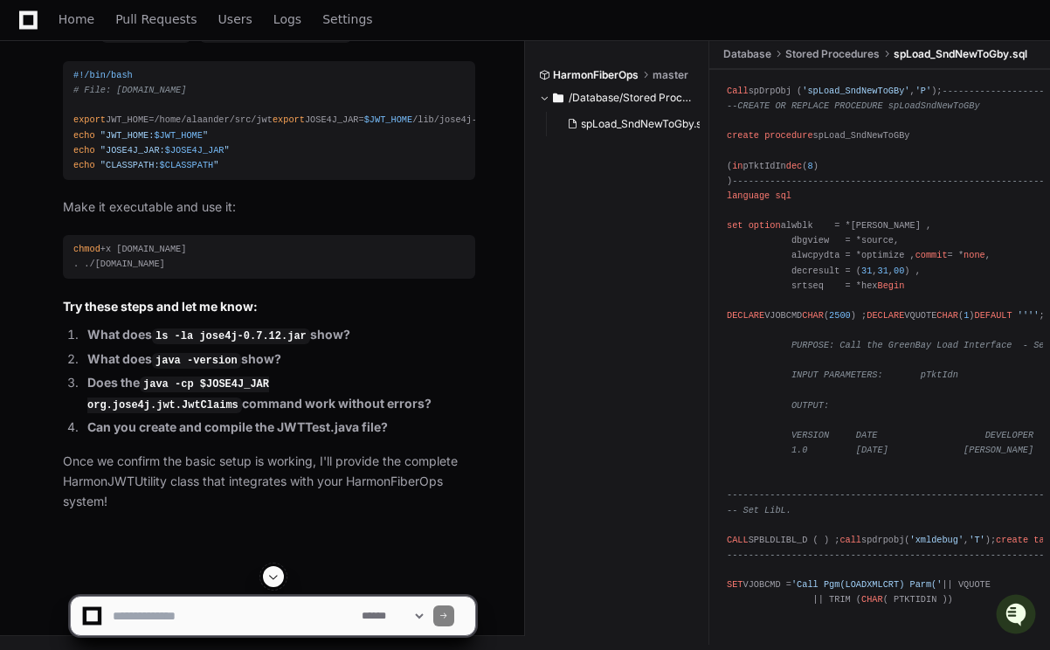
scroll to position [63866, 0]
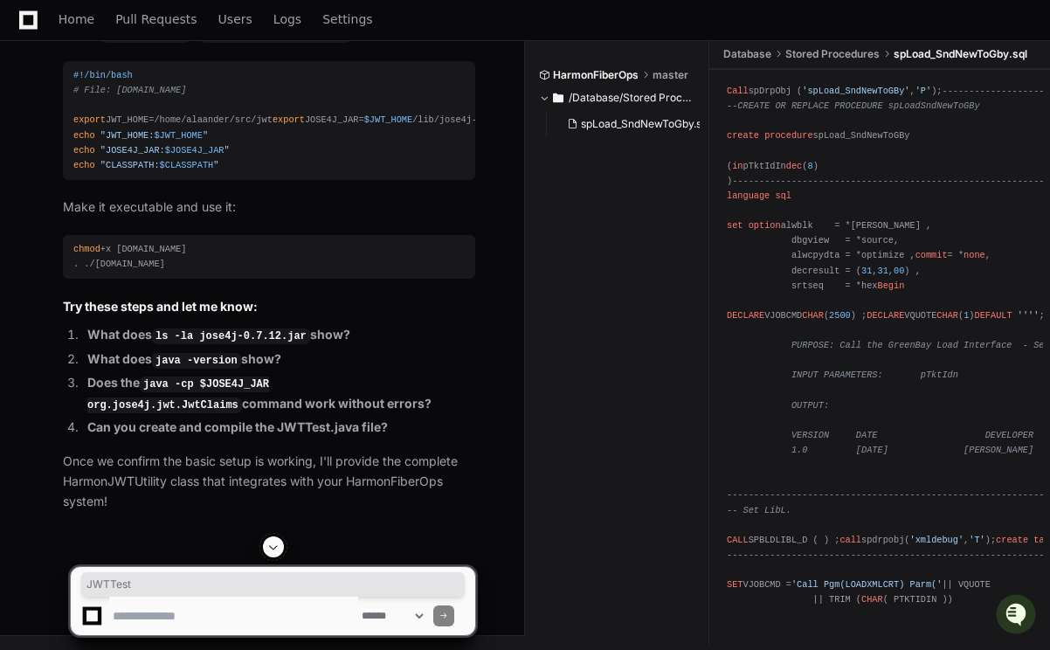
drag, startPoint x: 364, startPoint y: 93, endPoint x: 403, endPoint y: 95, distance: 38.5
drag, startPoint x: 75, startPoint y: 329, endPoint x: 336, endPoint y: 329, distance: 261.2
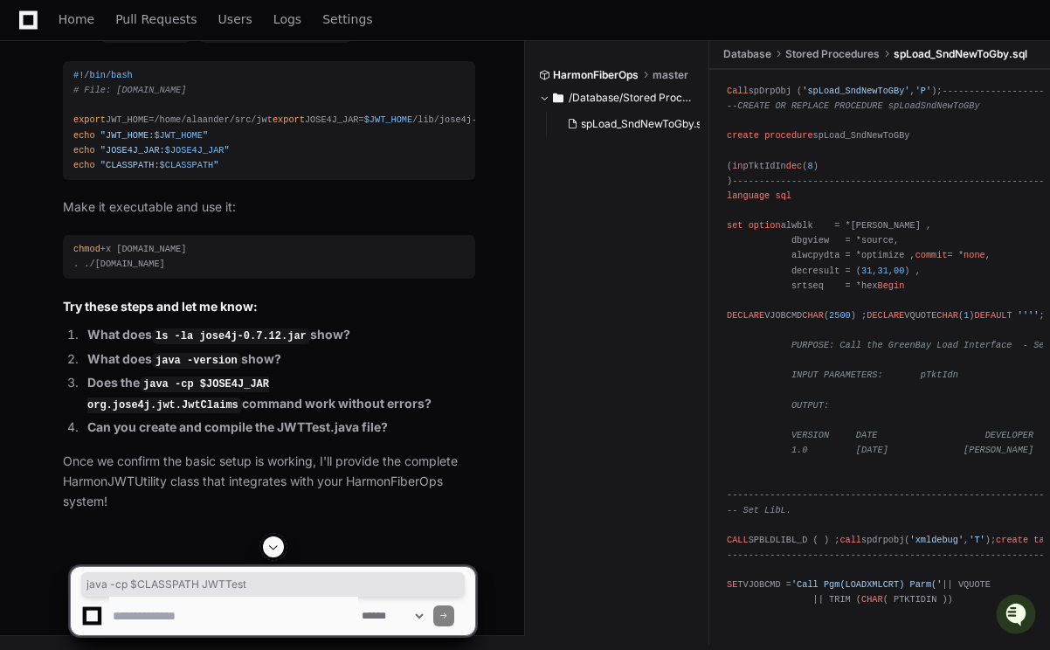
drag, startPoint x: 75, startPoint y: 372, endPoint x: 213, endPoint y: 370, distance: 138.0
